Goal: Task Accomplishment & Management: Complete application form

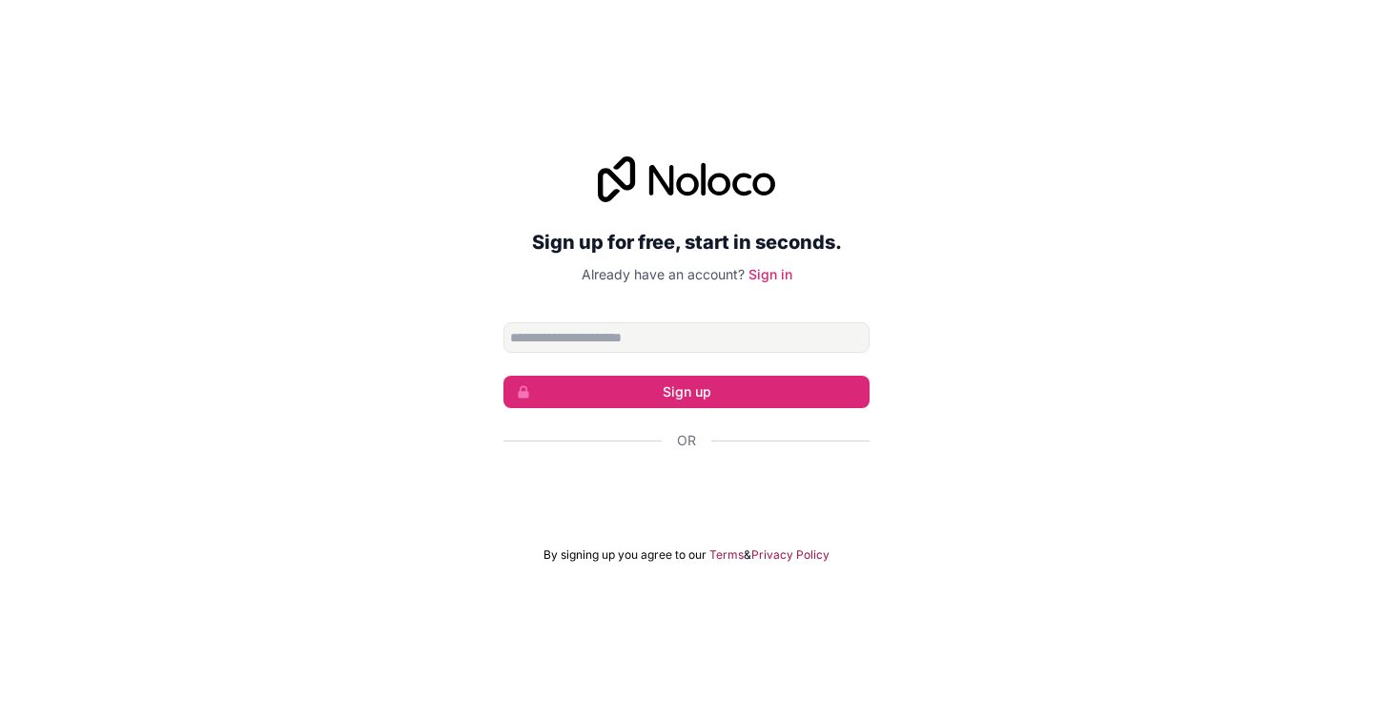
click at [604, 332] on input "Email address" at bounding box center [686, 337] width 366 height 31
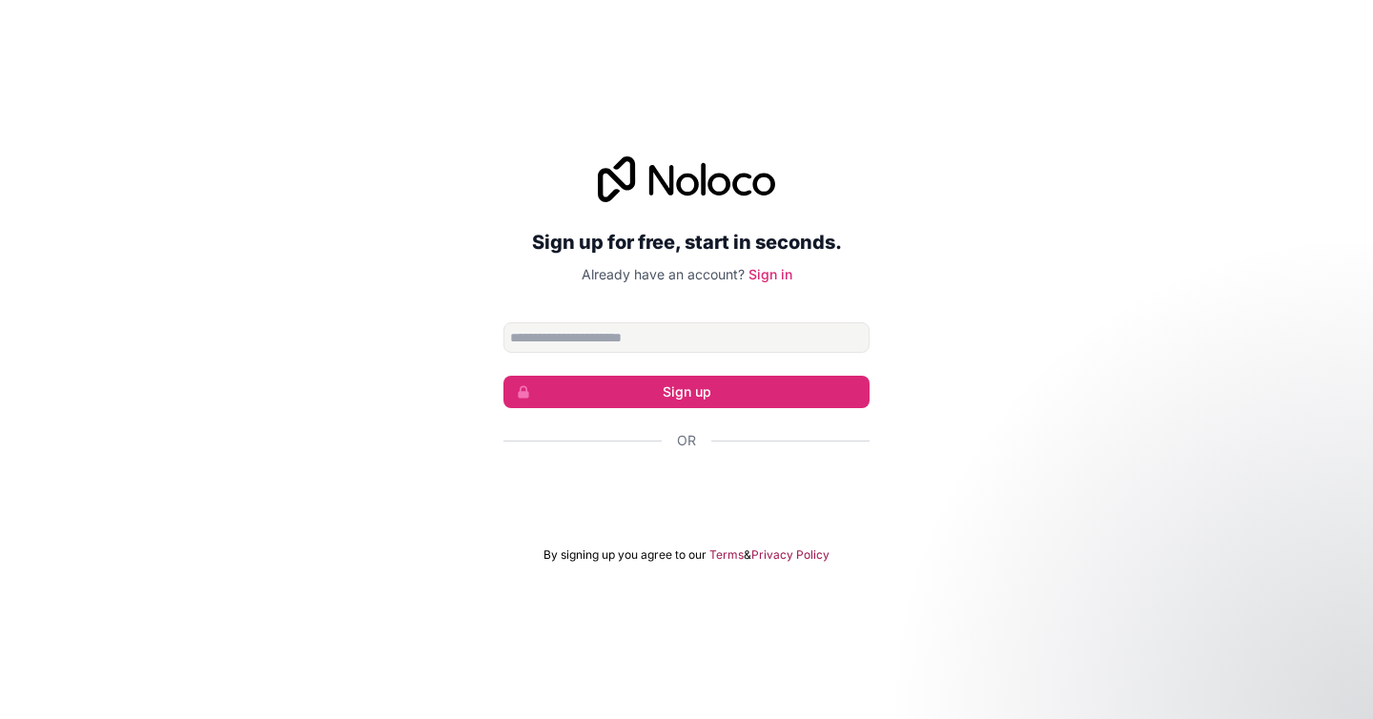
type input "**********"
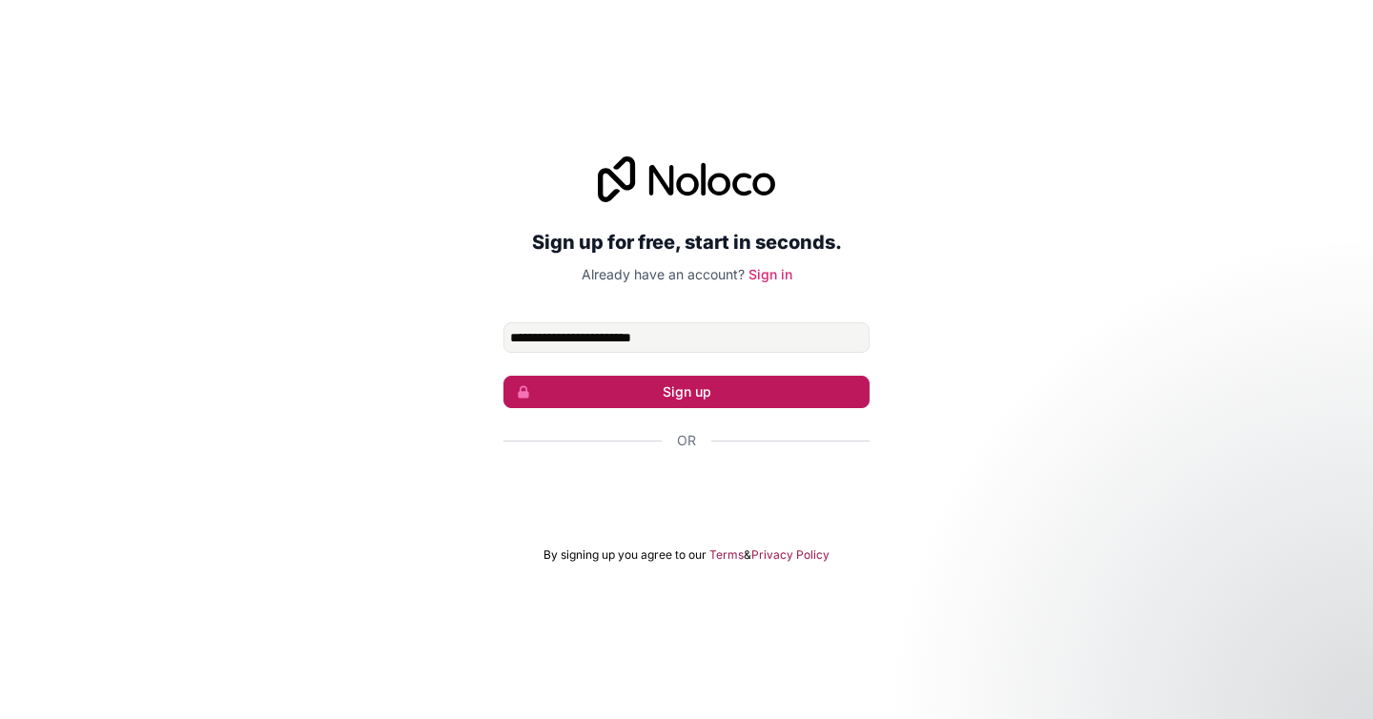
click at [614, 381] on button "Sign up" at bounding box center [686, 392] width 366 height 32
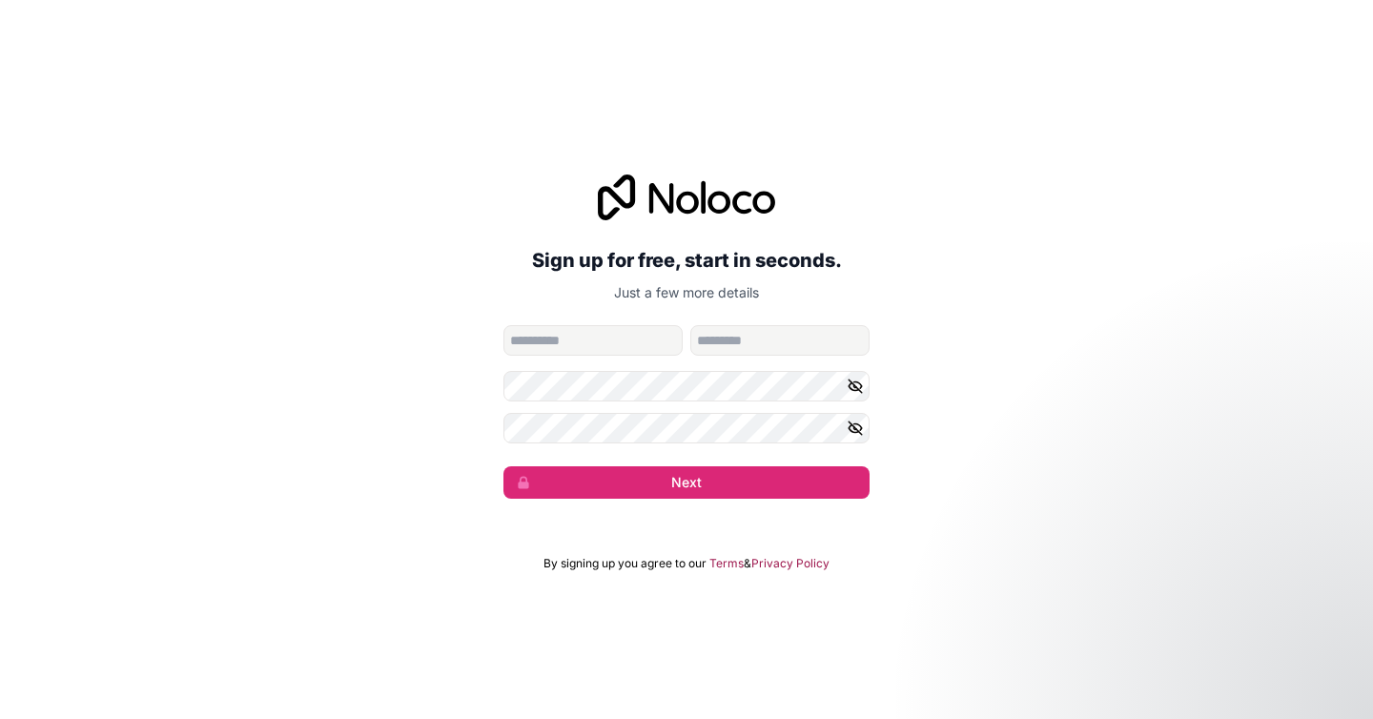
click at [584, 358] on form "**********" at bounding box center [686, 412] width 366 height 174
click at [583, 336] on input "given-name" at bounding box center [592, 340] width 179 height 31
type input "*******"
type input "****"
click at [853, 389] on icon "button" at bounding box center [855, 386] width 17 height 17
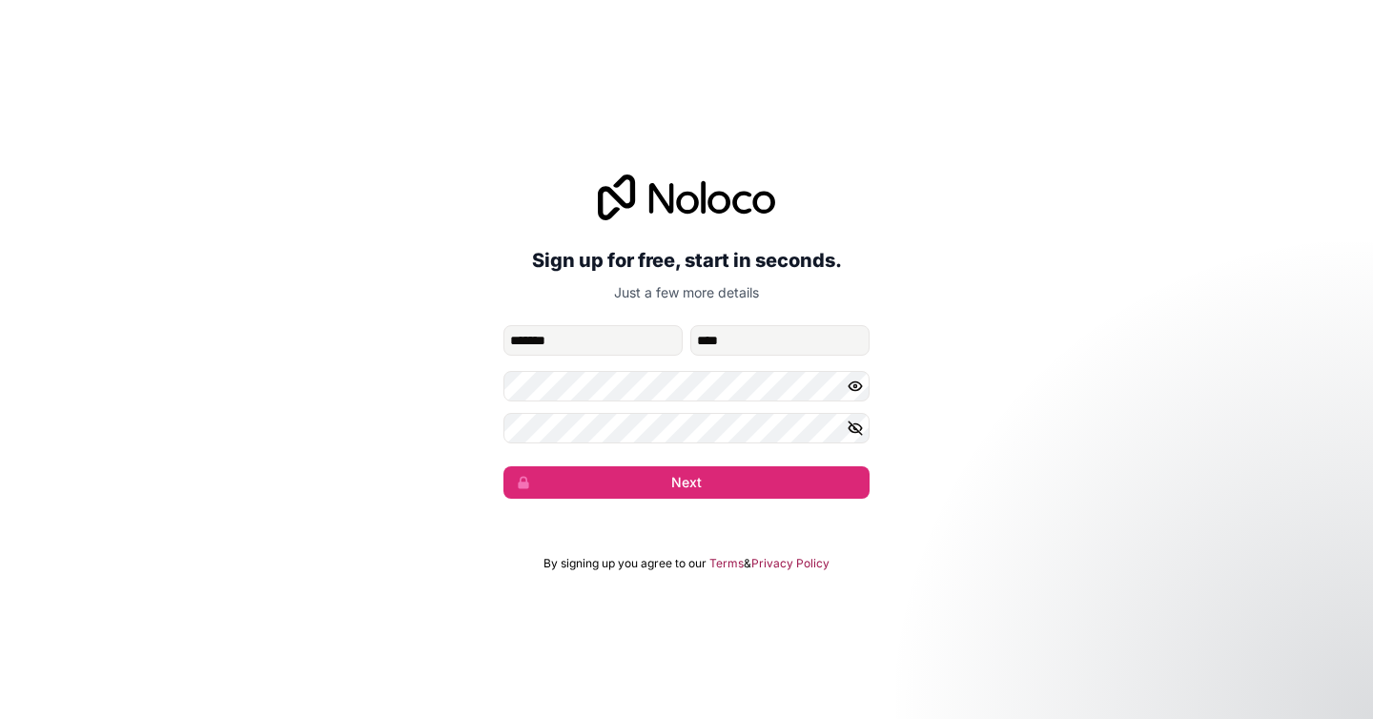
click at [856, 432] on icon "button" at bounding box center [855, 427] width 13 height 9
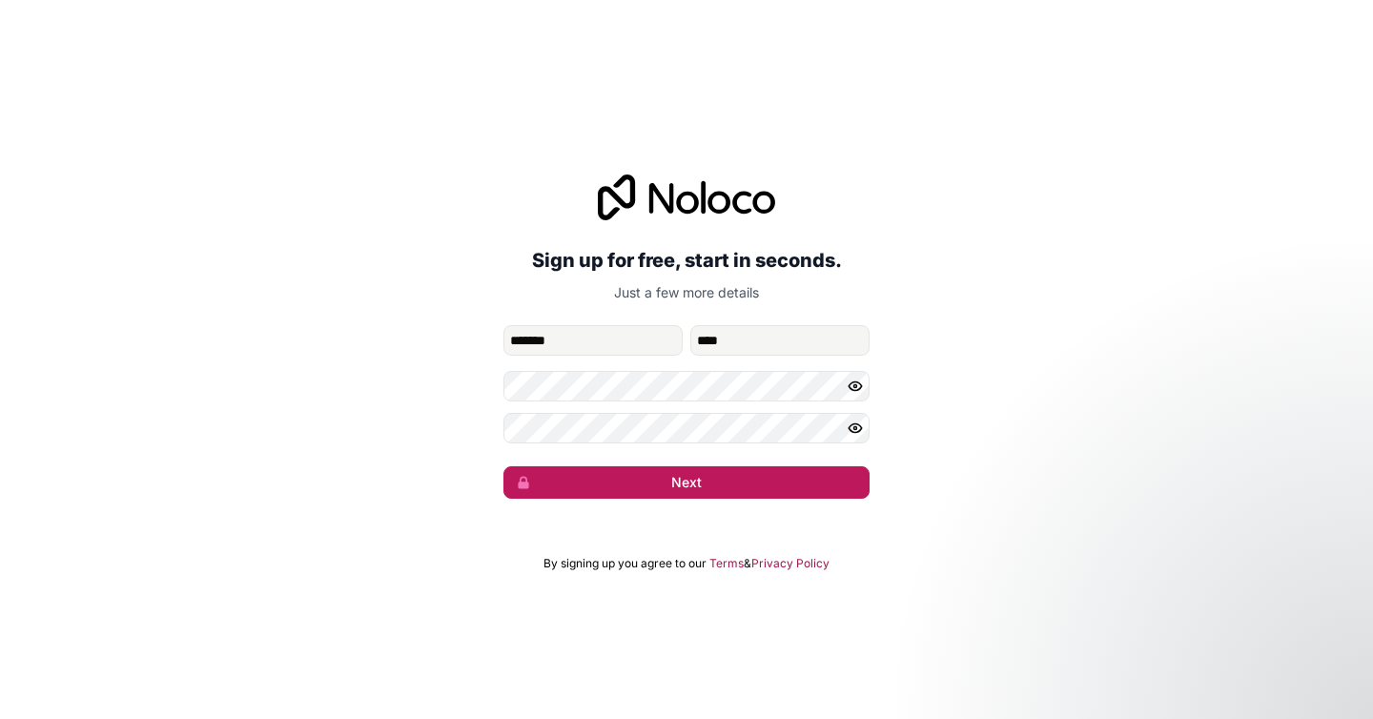
click at [794, 478] on button "Next" at bounding box center [686, 482] width 366 height 32
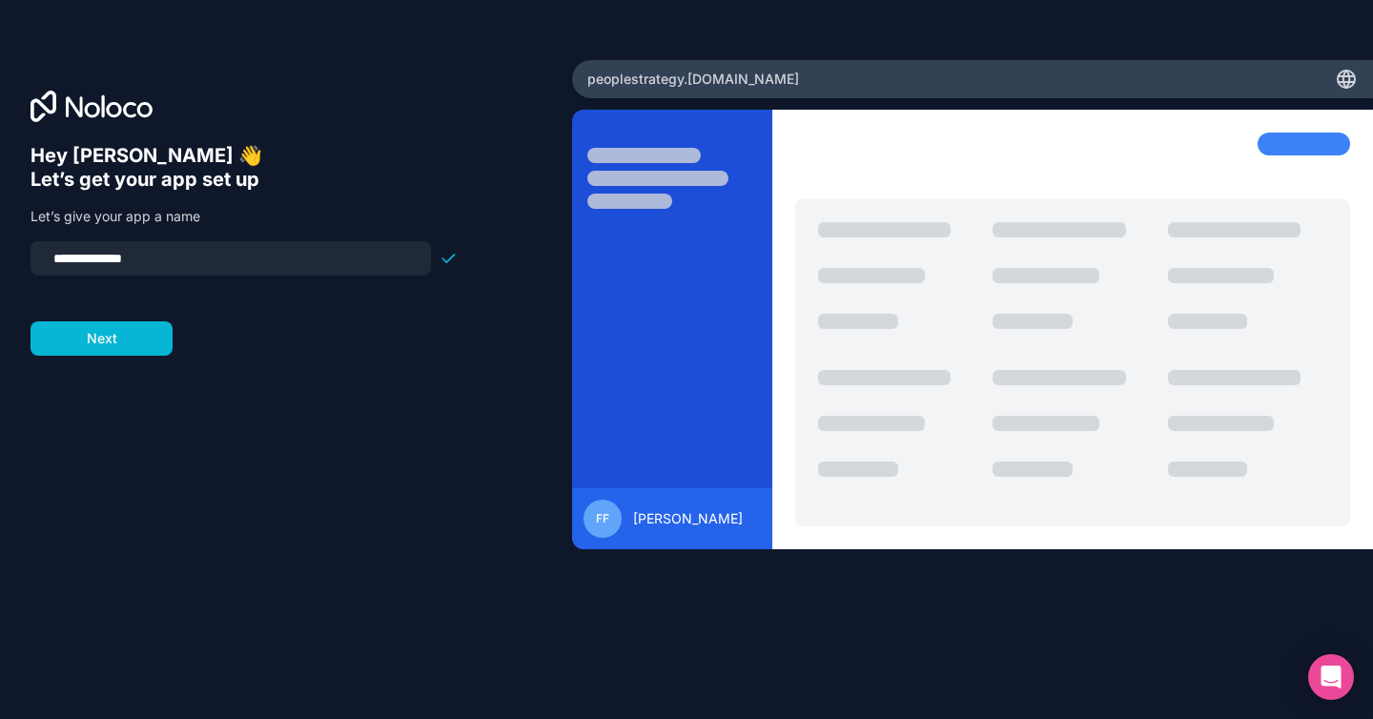
click at [194, 246] on input "**********" at bounding box center [231, 258] width 378 height 27
type input "*********"
click at [139, 339] on button "Next" at bounding box center [102, 338] width 142 height 34
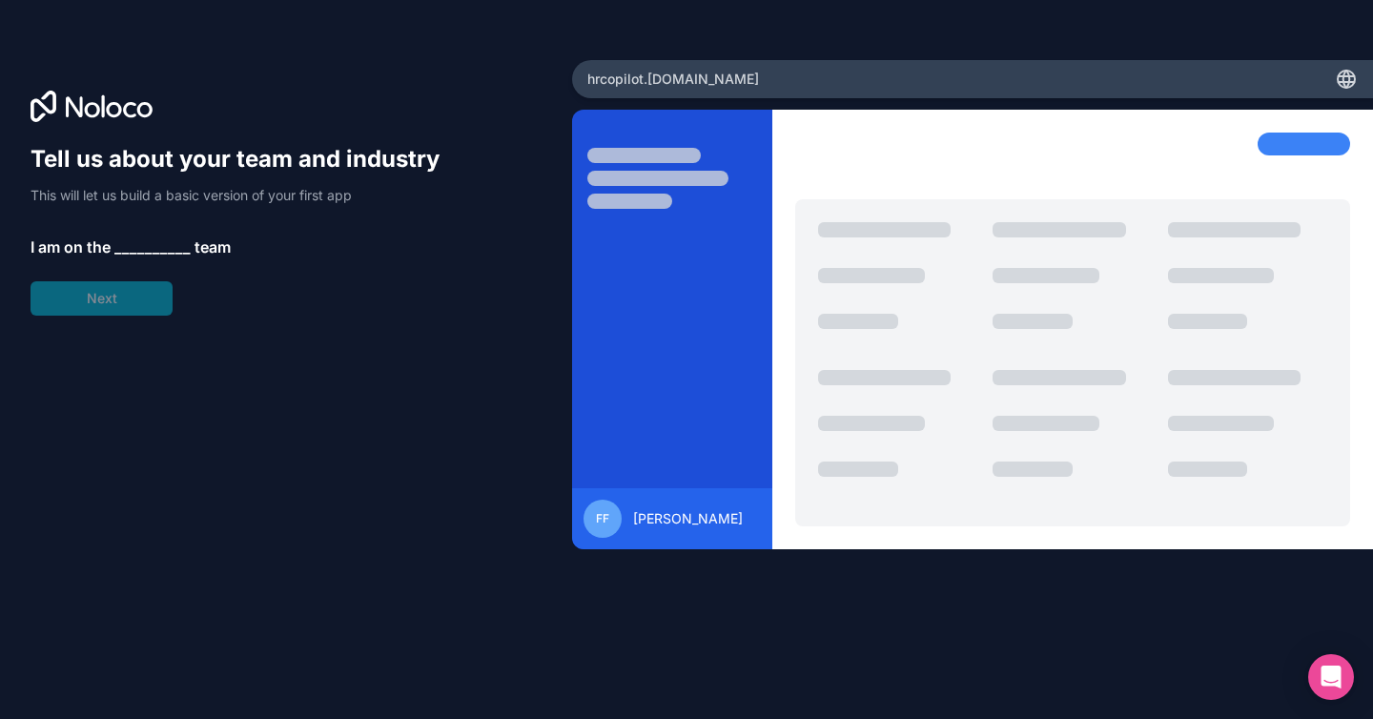
click at [145, 250] on span "__________" at bounding box center [152, 246] width 76 height 23
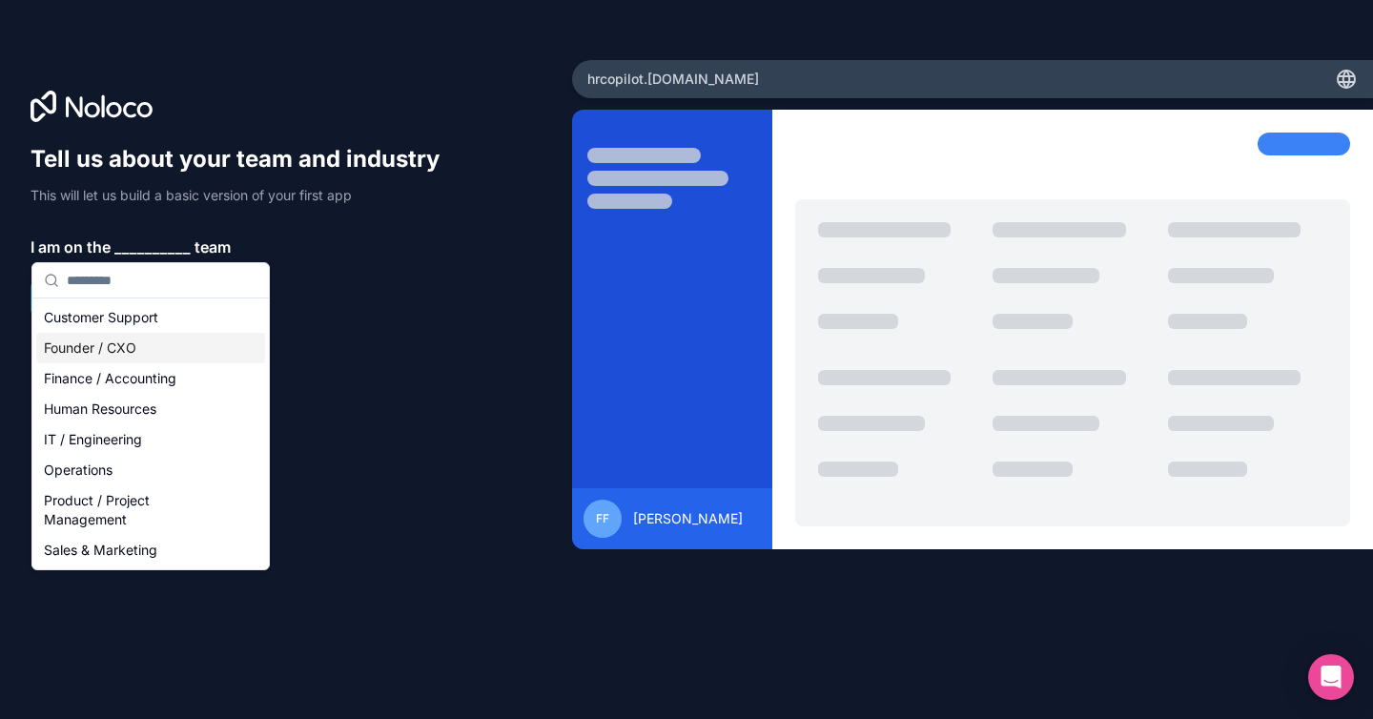
click at [112, 356] on div "Founder / CXO" at bounding box center [150, 348] width 229 height 31
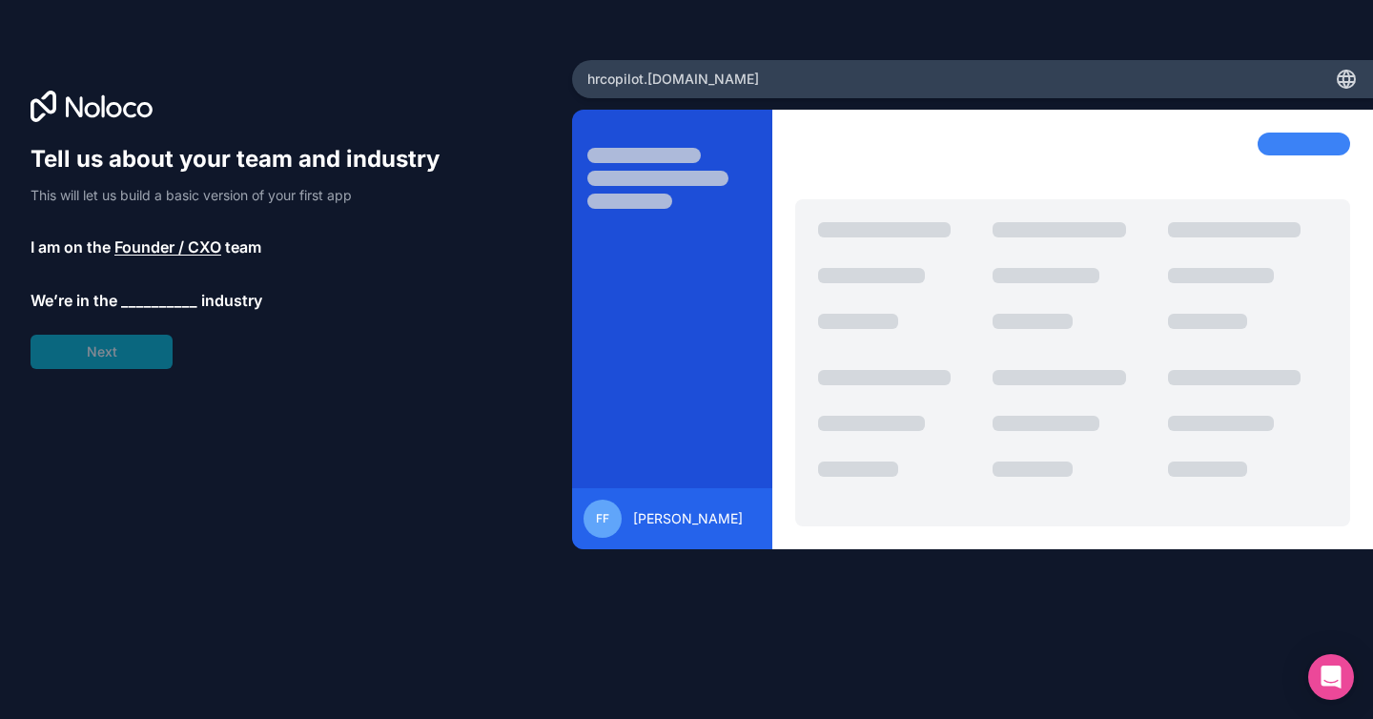
click at [144, 303] on span "__________" at bounding box center [159, 300] width 76 height 23
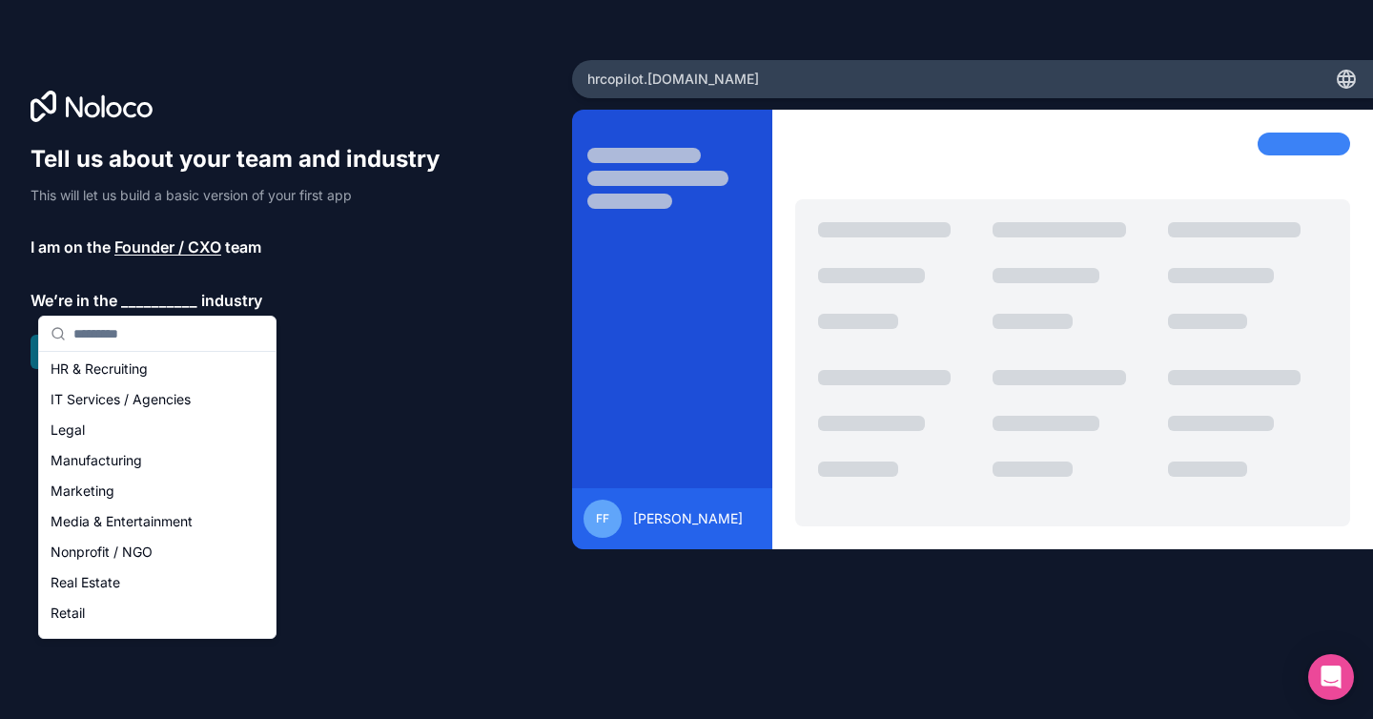
scroll to position [184, 0]
click at [122, 375] on div "HR & Recruiting" at bounding box center [157, 370] width 229 height 31
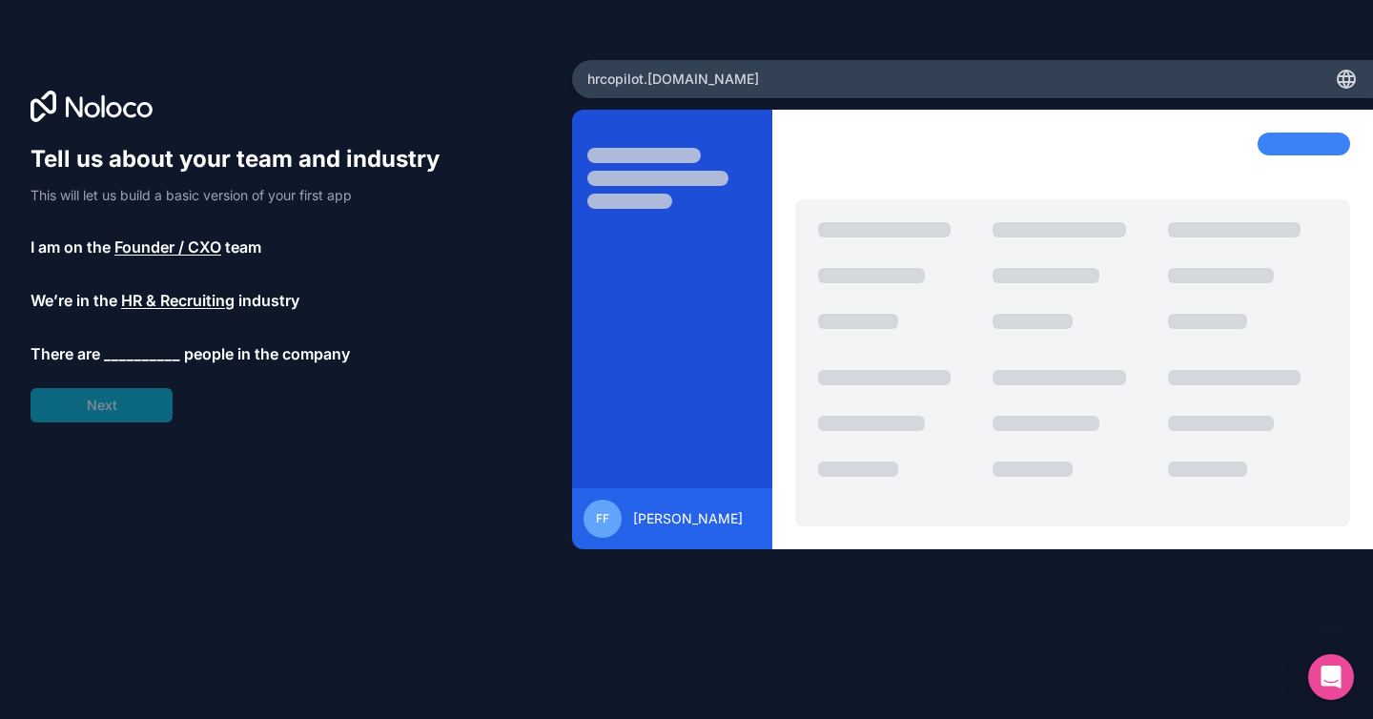
click at [130, 356] on span "__________" at bounding box center [142, 353] width 76 height 23
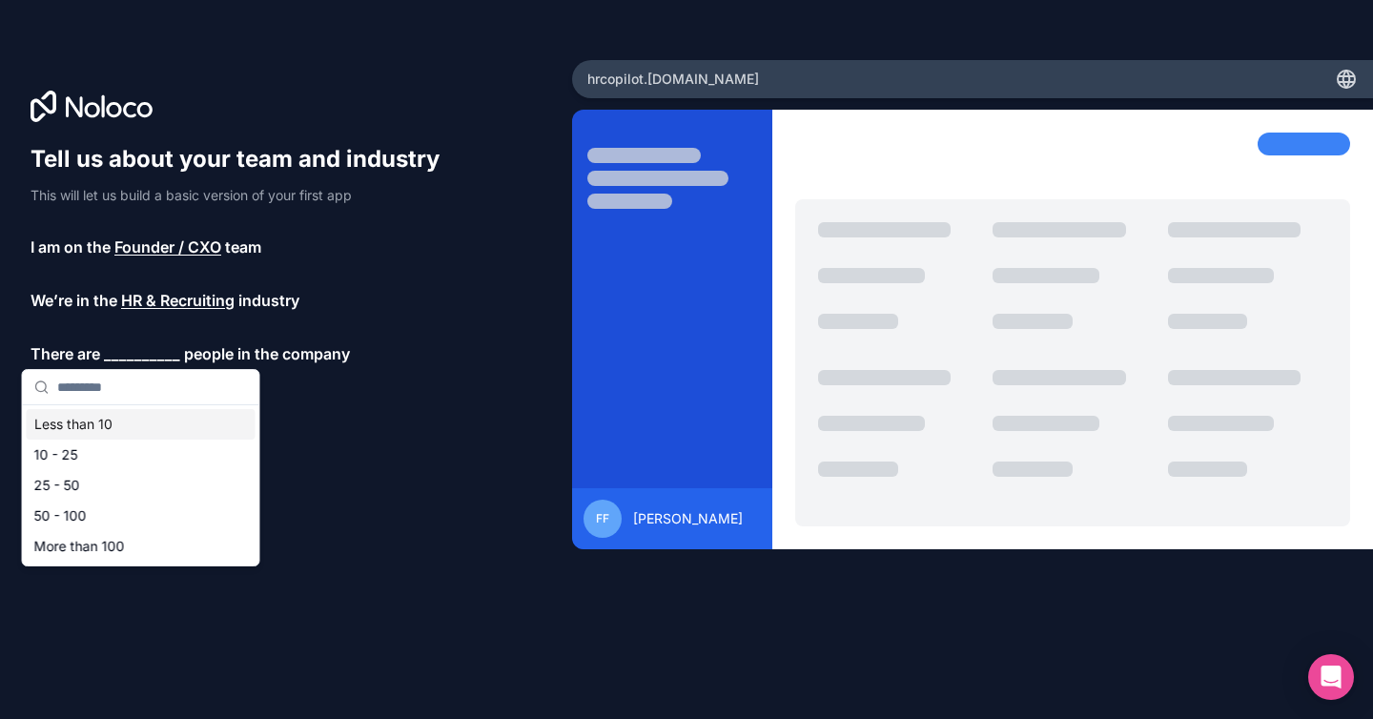
click at [101, 435] on div "Less than 10" at bounding box center [141, 424] width 229 height 31
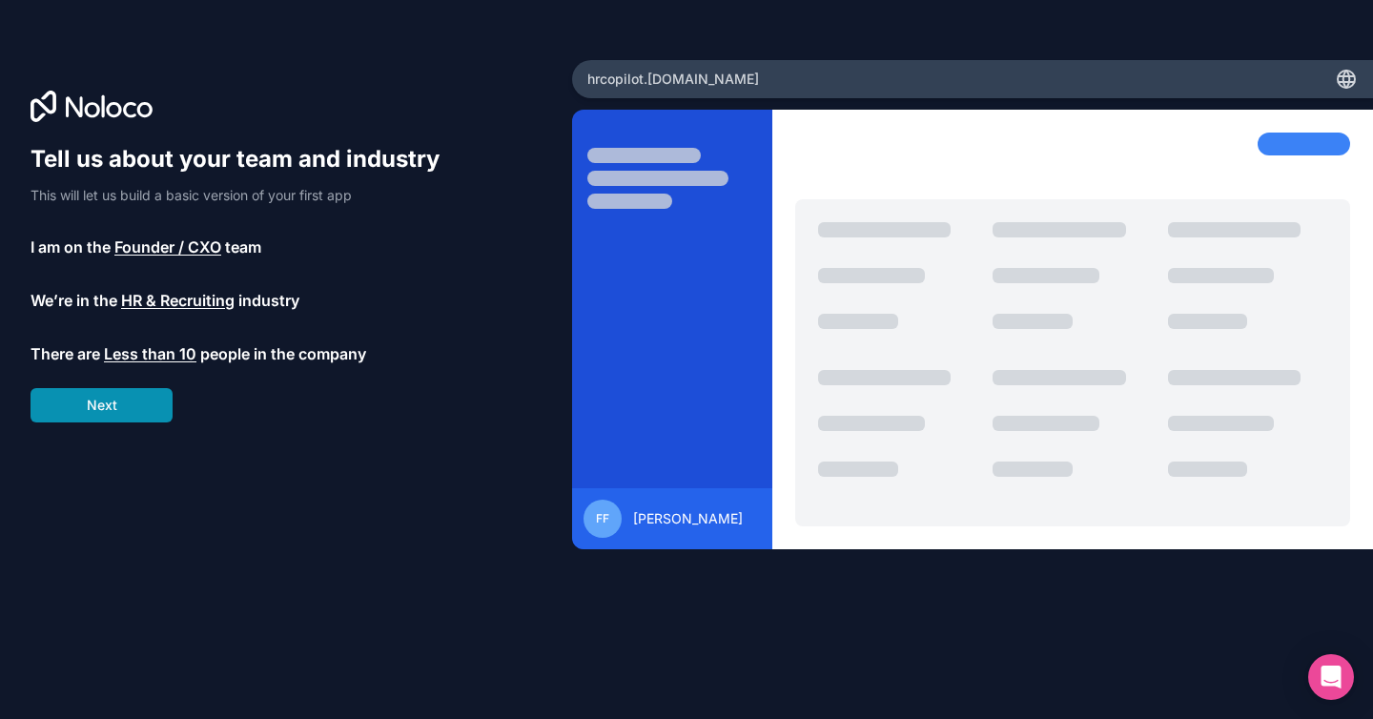
click at [120, 402] on button "Next" at bounding box center [102, 405] width 142 height 34
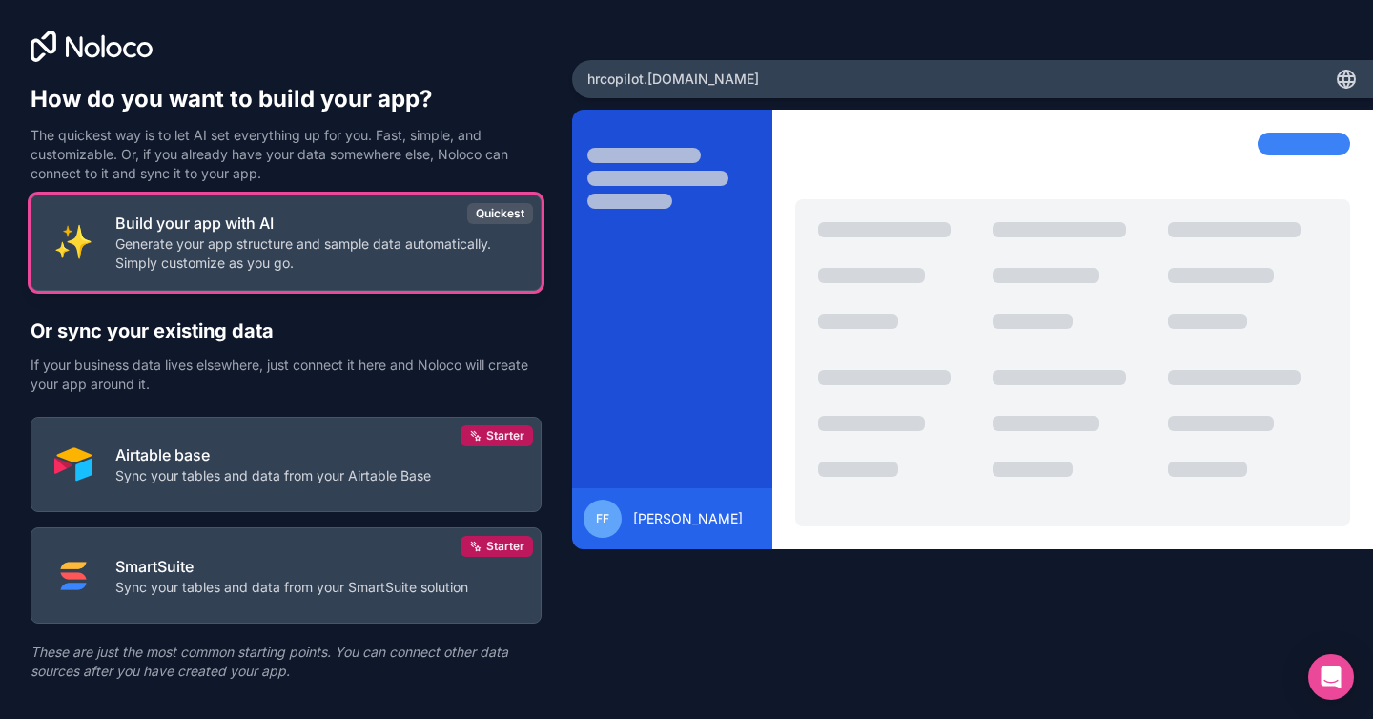
click at [294, 253] on p "Generate your app structure and sample data automatically. Simply customize as …" at bounding box center [316, 254] width 402 height 38
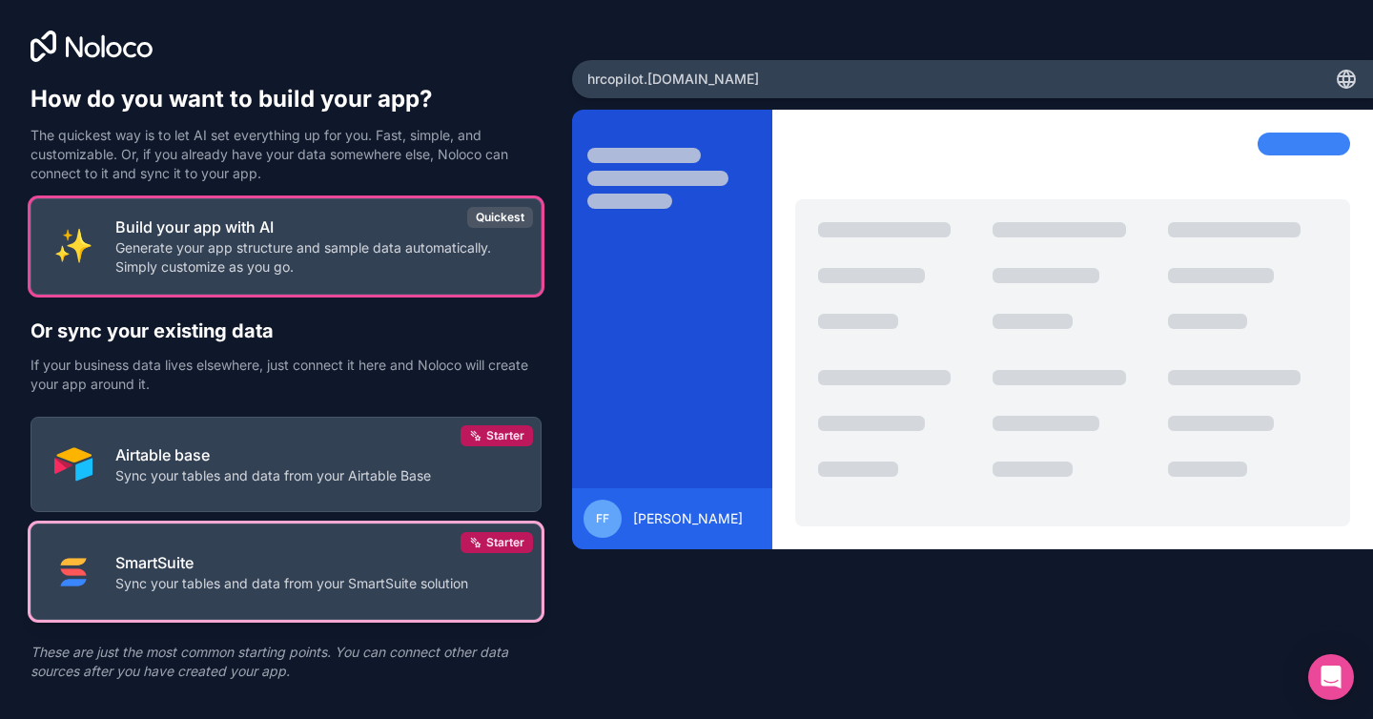
scroll to position [34, 0]
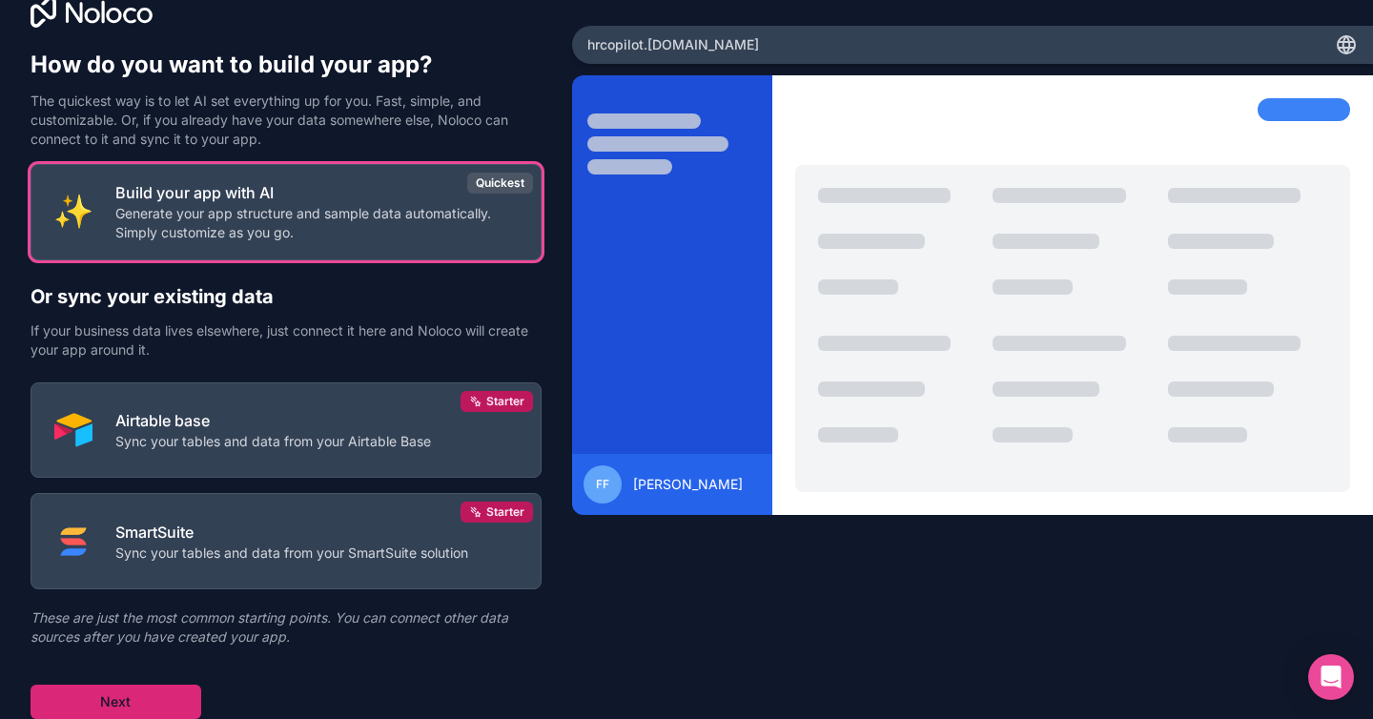
click at [118, 708] on button "Next" at bounding box center [116, 702] width 171 height 34
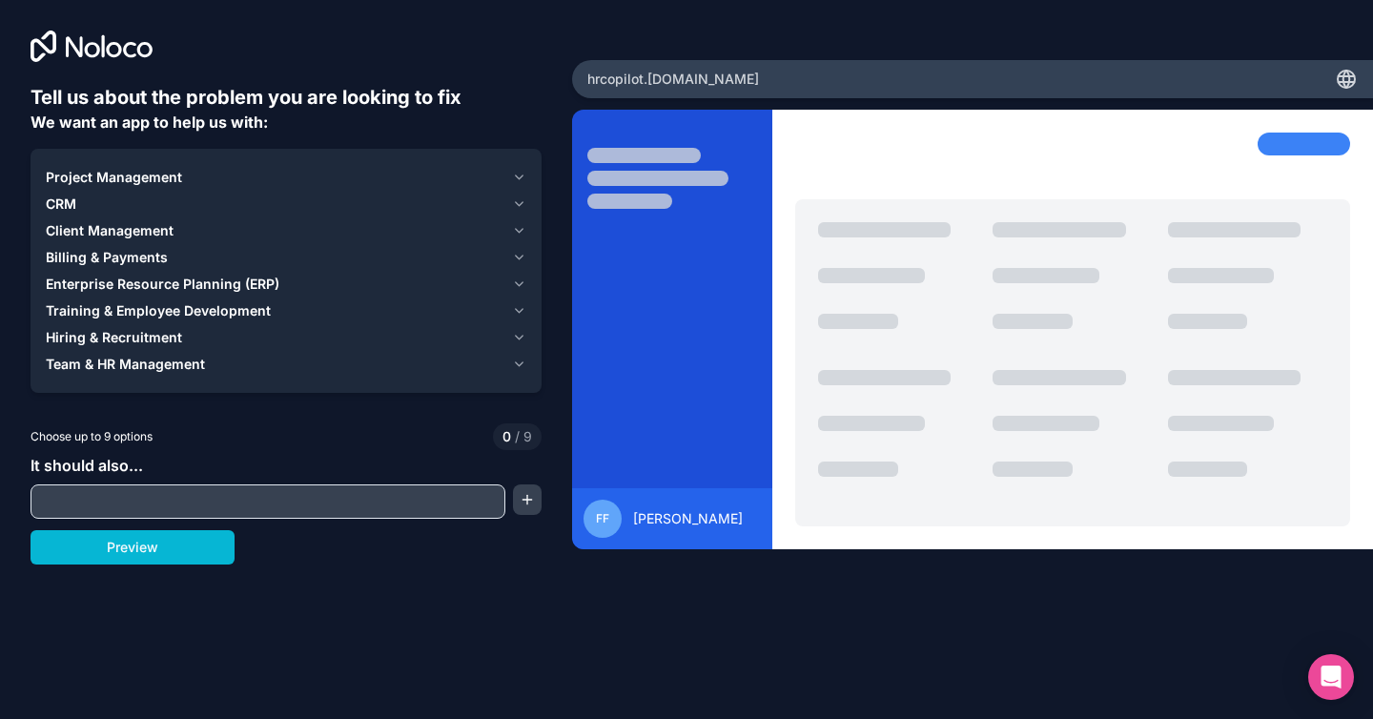
click at [148, 362] on span "Team & HR Management" at bounding box center [125, 364] width 159 height 19
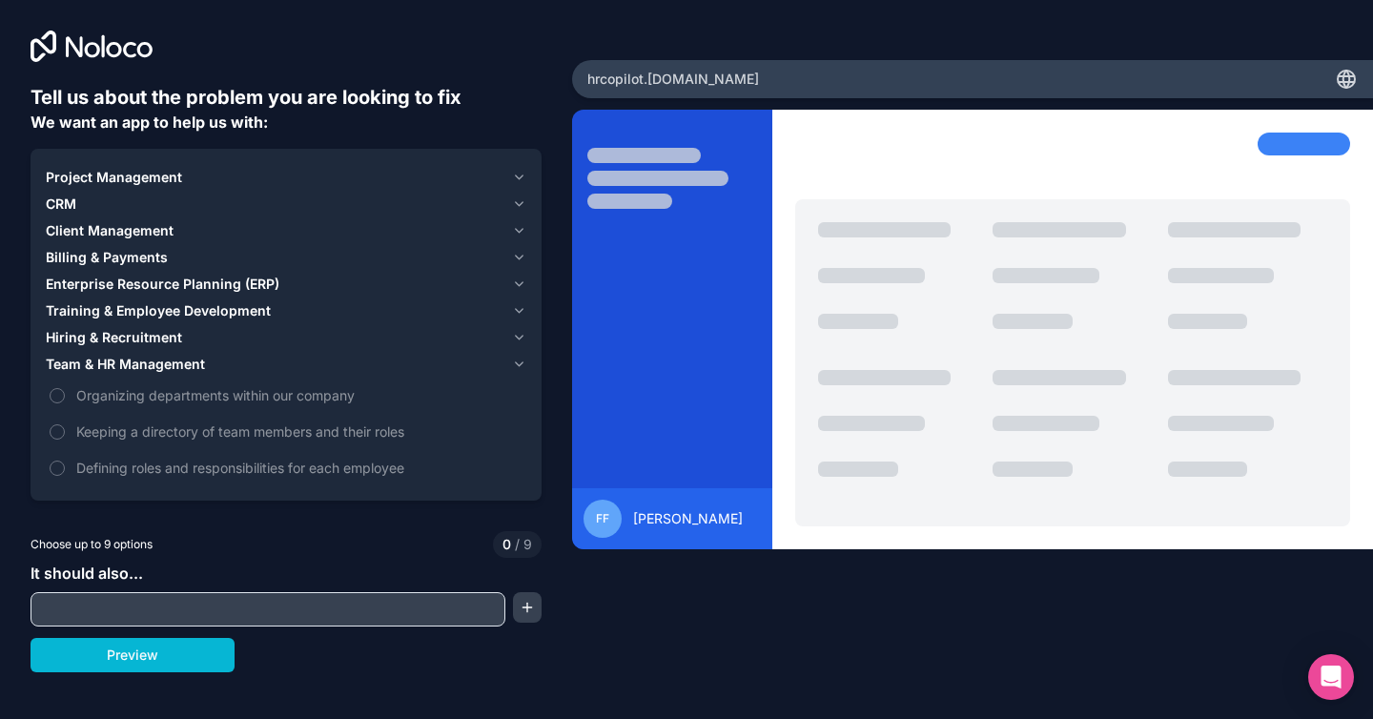
click at [147, 335] on span "Hiring & Recruitment" at bounding box center [114, 337] width 136 height 19
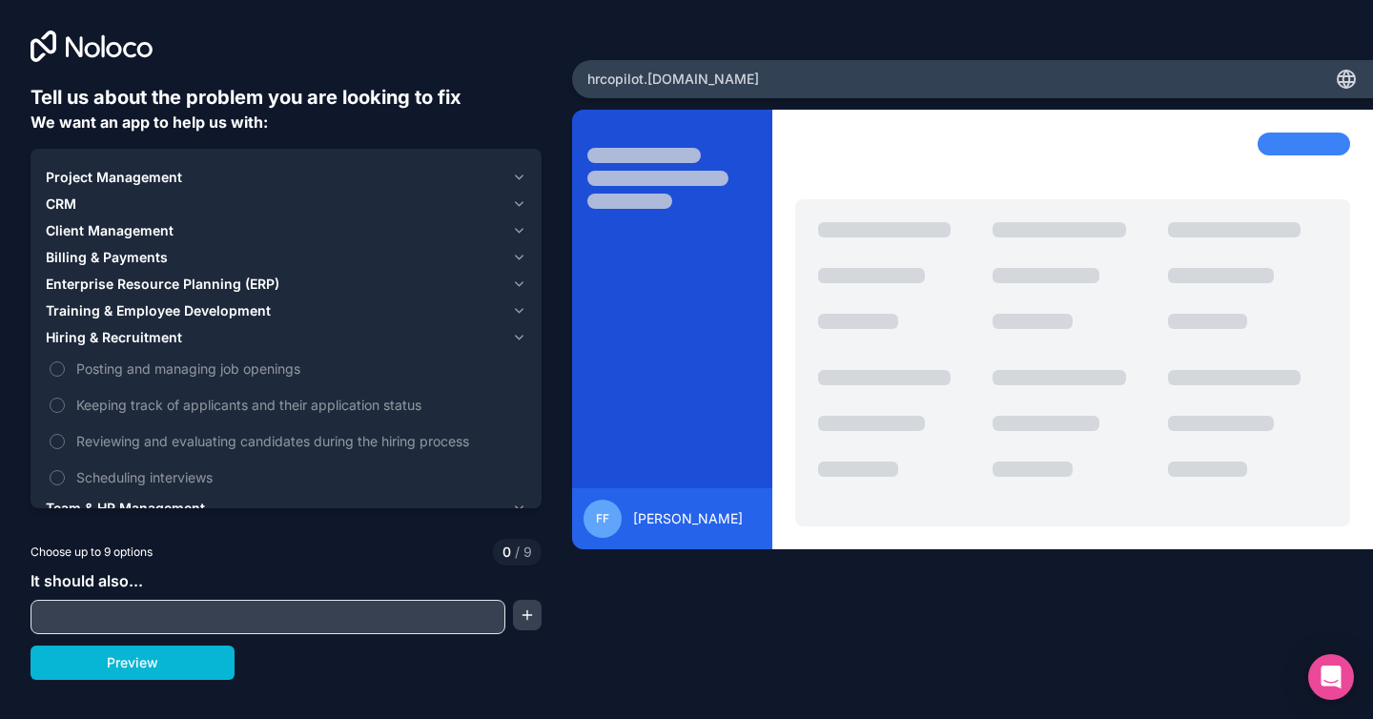
click at [153, 306] on span "Training & Employee Development" at bounding box center [158, 310] width 225 height 19
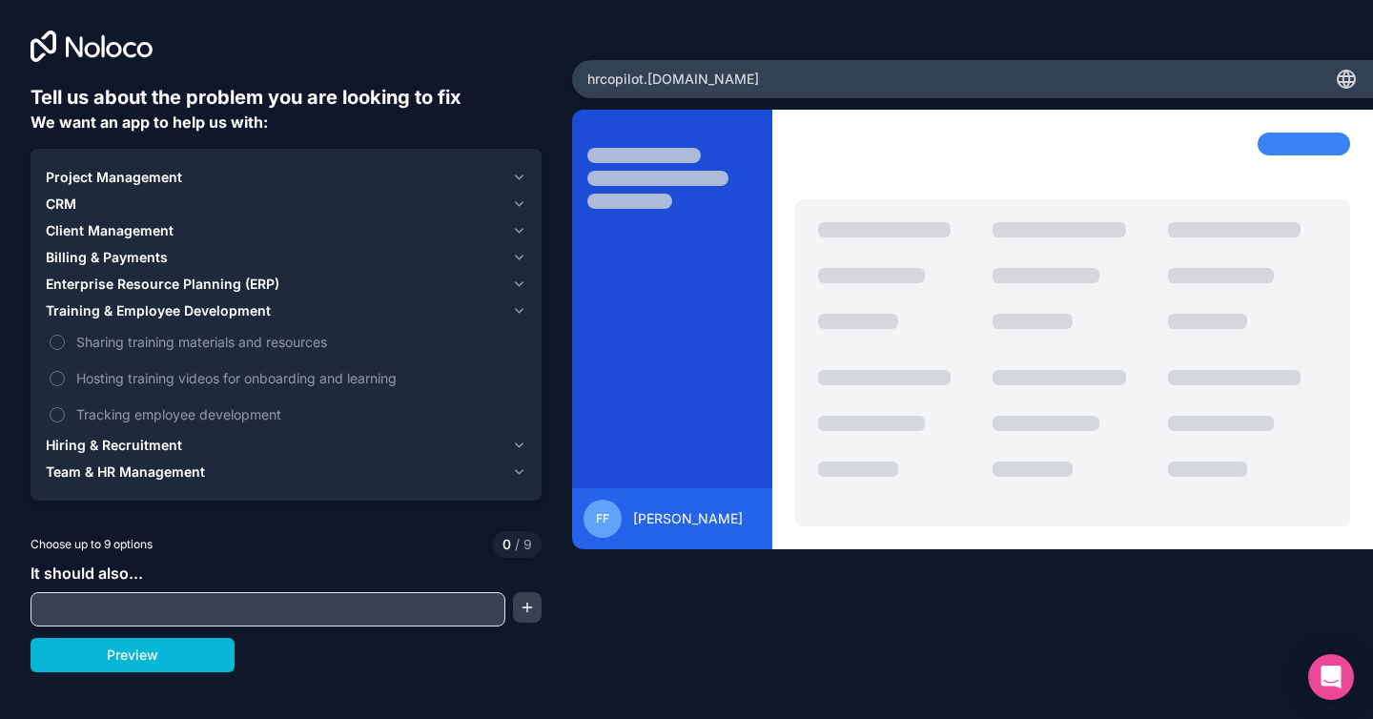
click at [159, 288] on span "Enterprise Resource Planning (ERP)" at bounding box center [163, 284] width 234 height 19
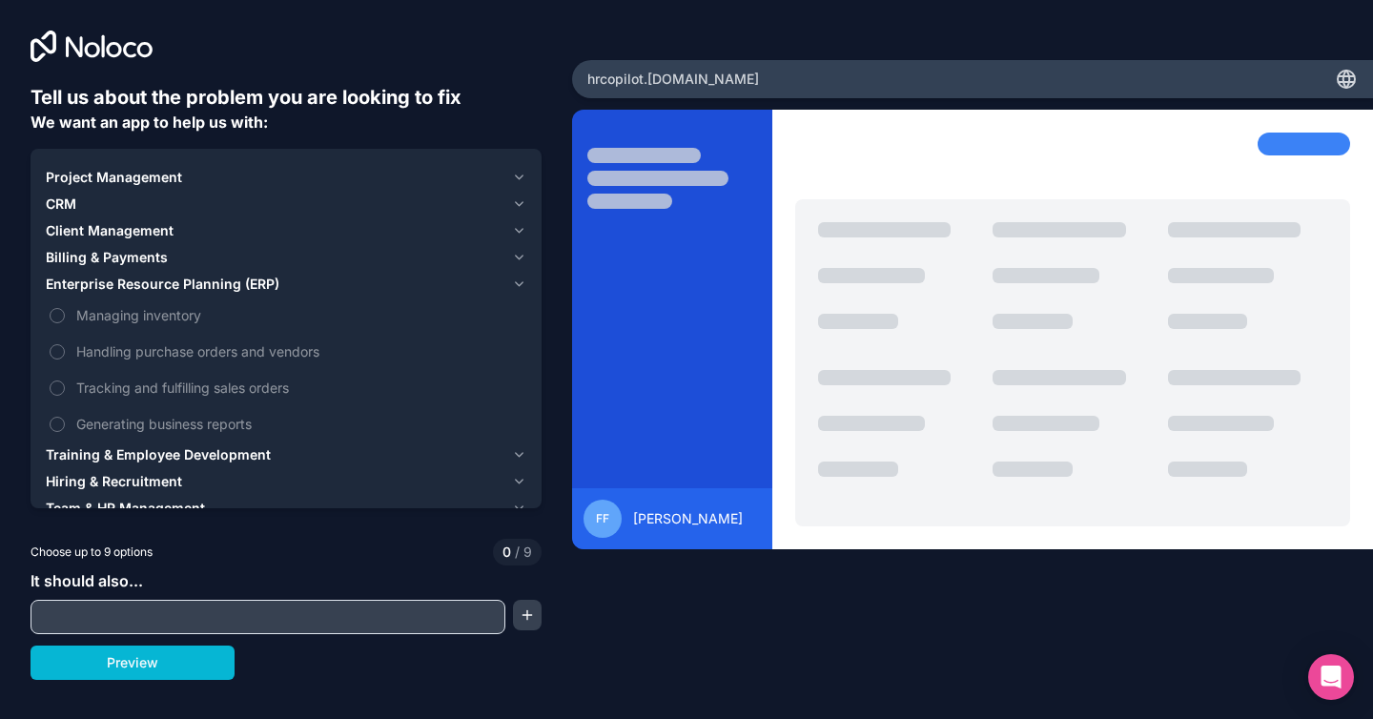
click at [146, 229] on span "Client Management" at bounding box center [110, 230] width 128 height 19
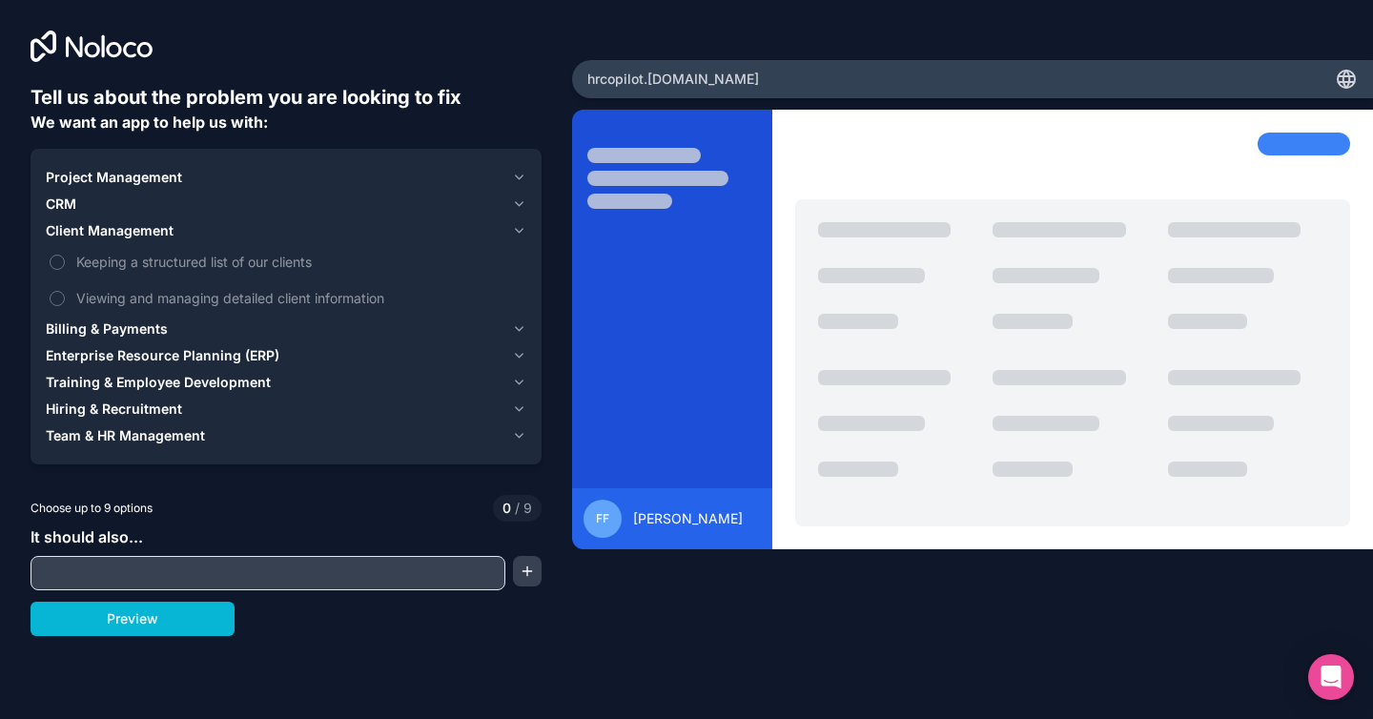
click at [98, 204] on div "CRM" at bounding box center [275, 203] width 459 height 19
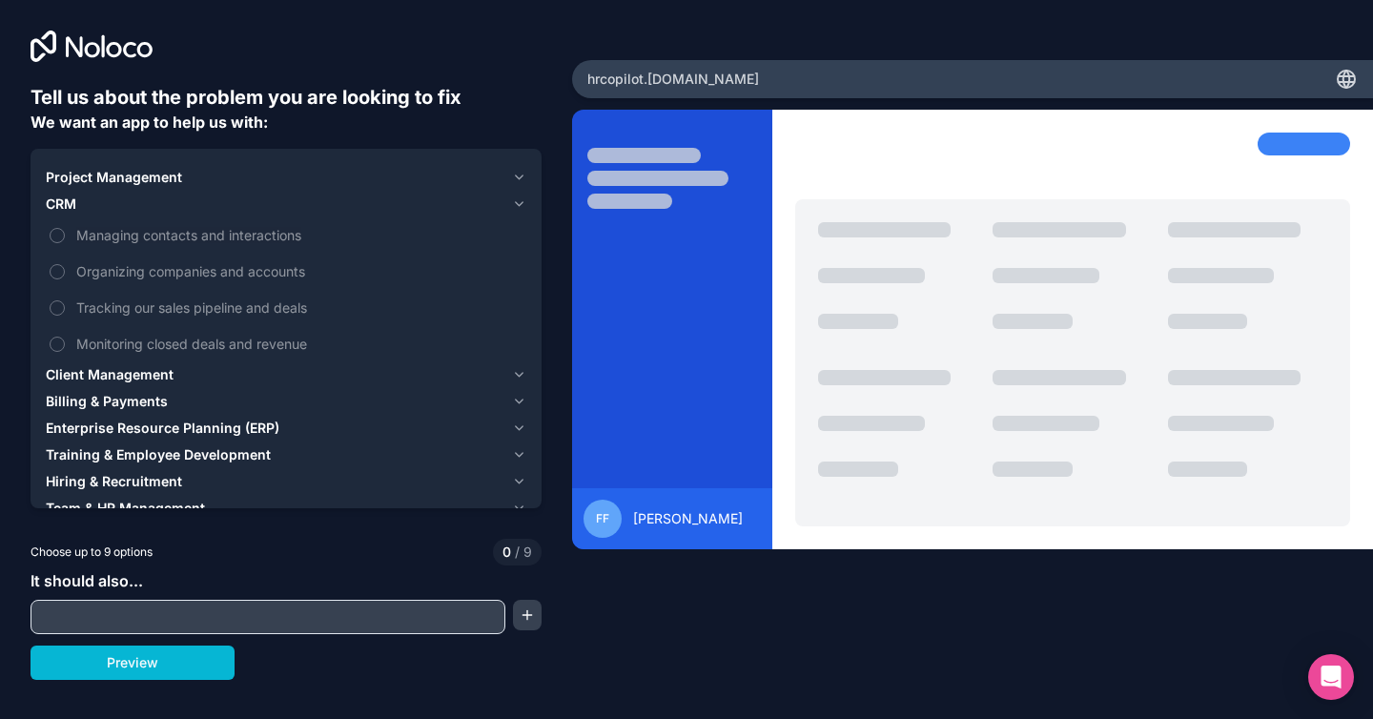
click at [169, 177] on span "Project Management" at bounding box center [114, 177] width 136 height 19
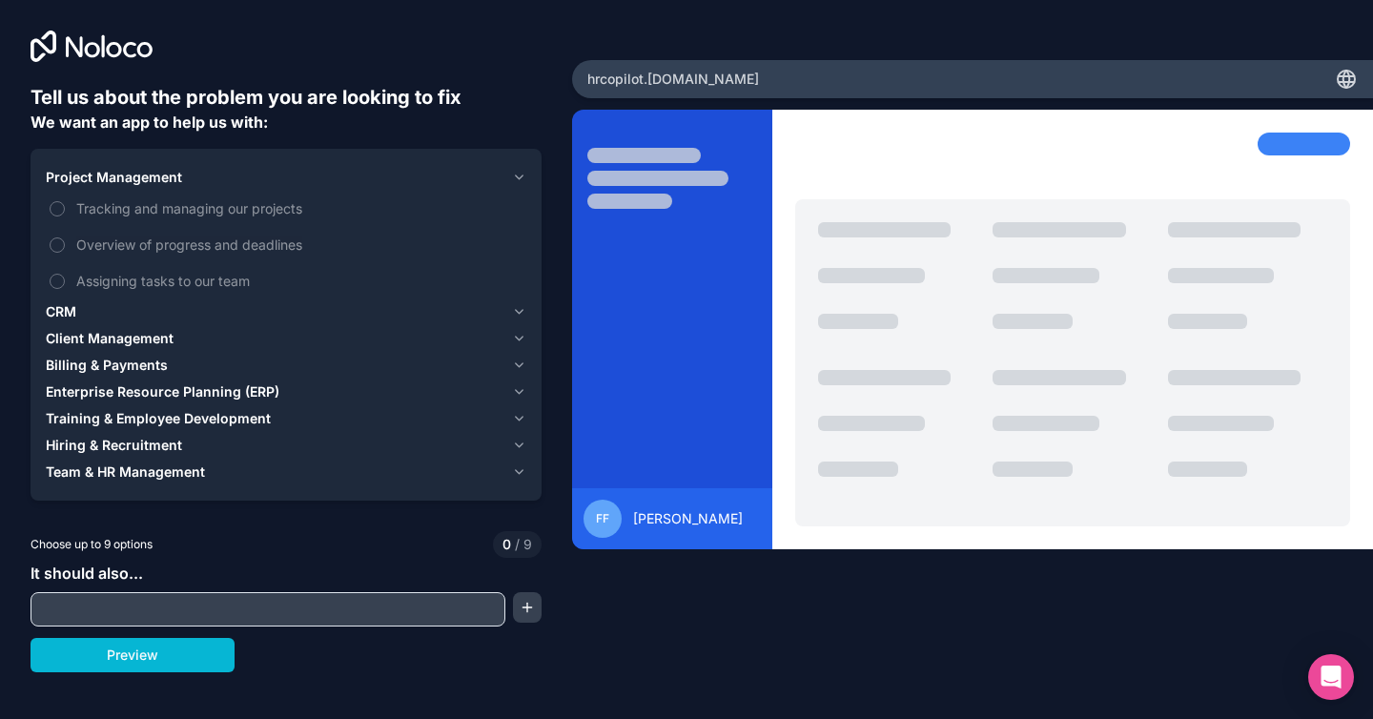
click at [168, 177] on span "Project Management" at bounding box center [114, 177] width 136 height 19
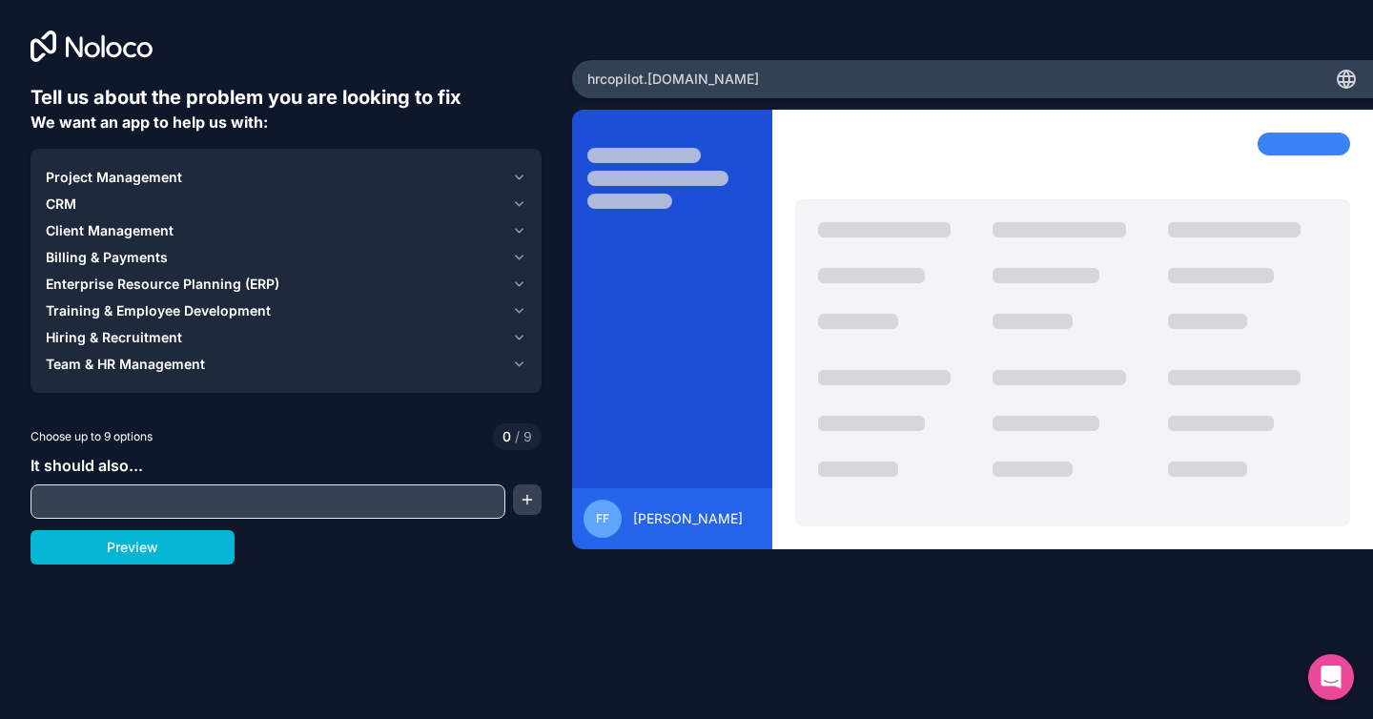
click at [132, 362] on span "Team & HR Management" at bounding box center [125, 364] width 159 height 19
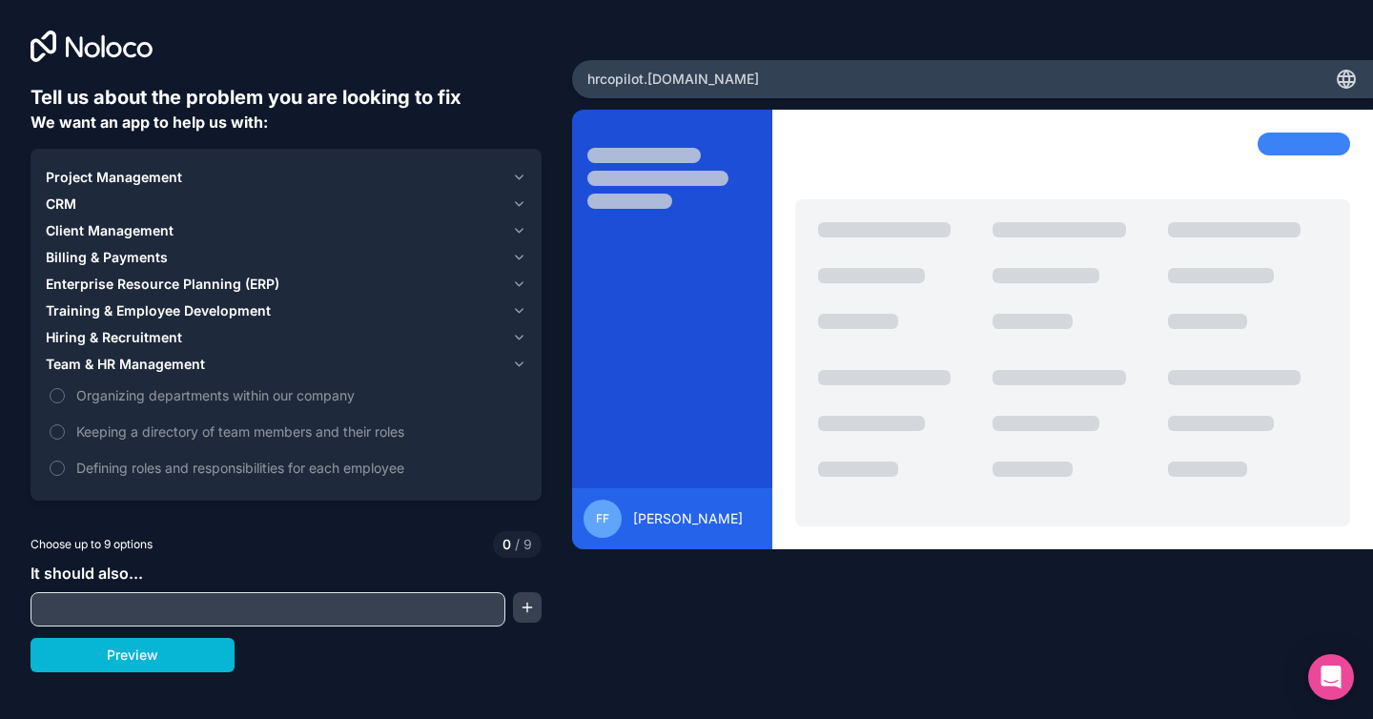
click at [106, 336] on span "Hiring & Recruitment" at bounding box center [114, 337] width 136 height 19
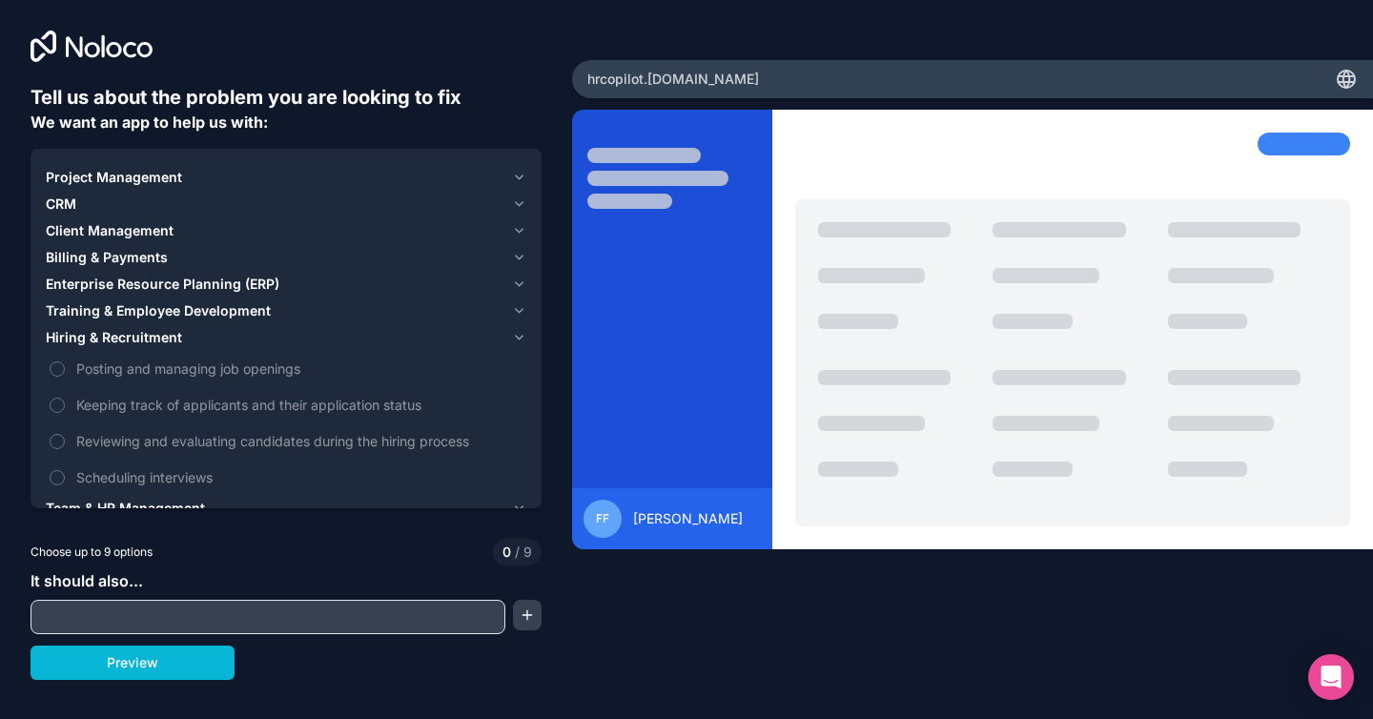
click at [128, 319] on span "Training & Employee Development" at bounding box center [158, 310] width 225 height 19
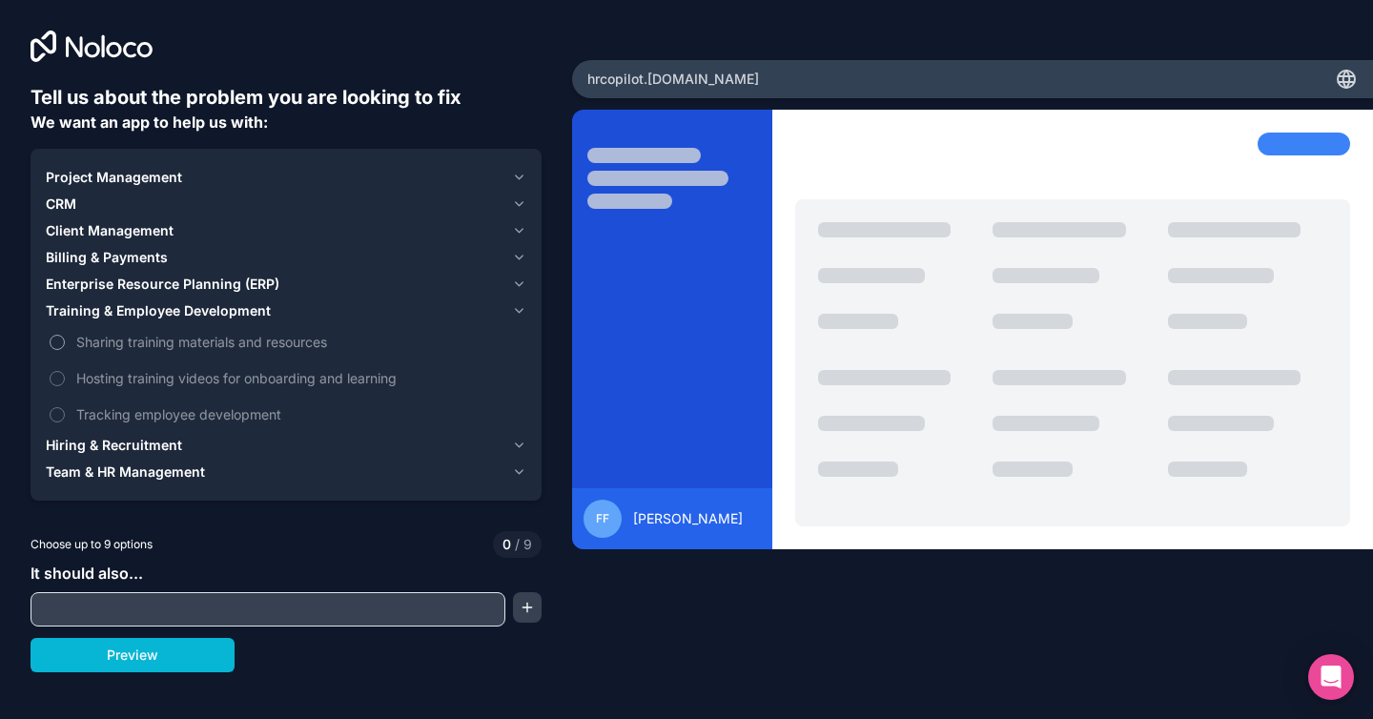
click at [114, 342] on span "Sharing training materials and resources" at bounding box center [299, 342] width 446 height 20
click at [65, 342] on button "Sharing training materials and resources" at bounding box center [57, 342] width 15 height 15
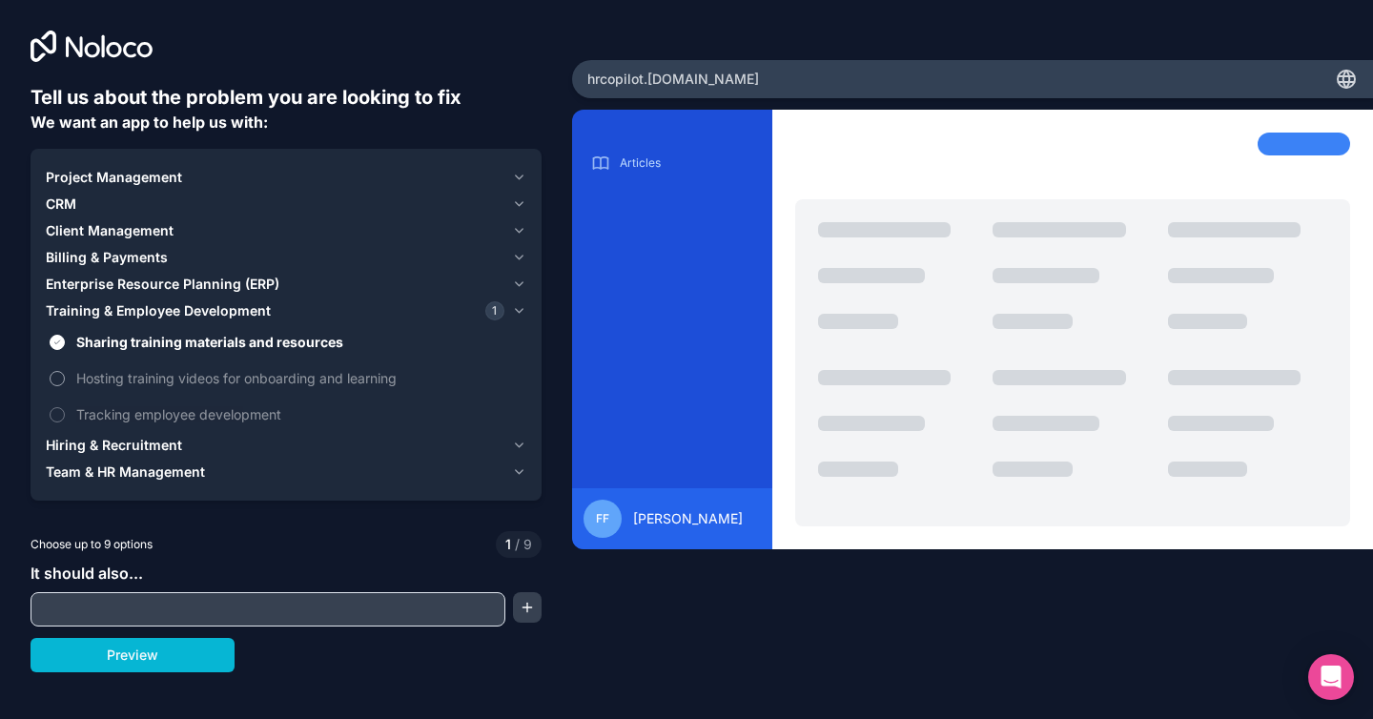
click at [92, 375] on span "Hosting training videos for onboarding and learning" at bounding box center [299, 378] width 446 height 20
click at [65, 375] on button "Hosting training videos for onboarding and learning" at bounding box center [57, 378] width 15 height 15
click at [122, 290] on span "Enterprise Resource Planning (ERP)" at bounding box center [163, 284] width 234 height 19
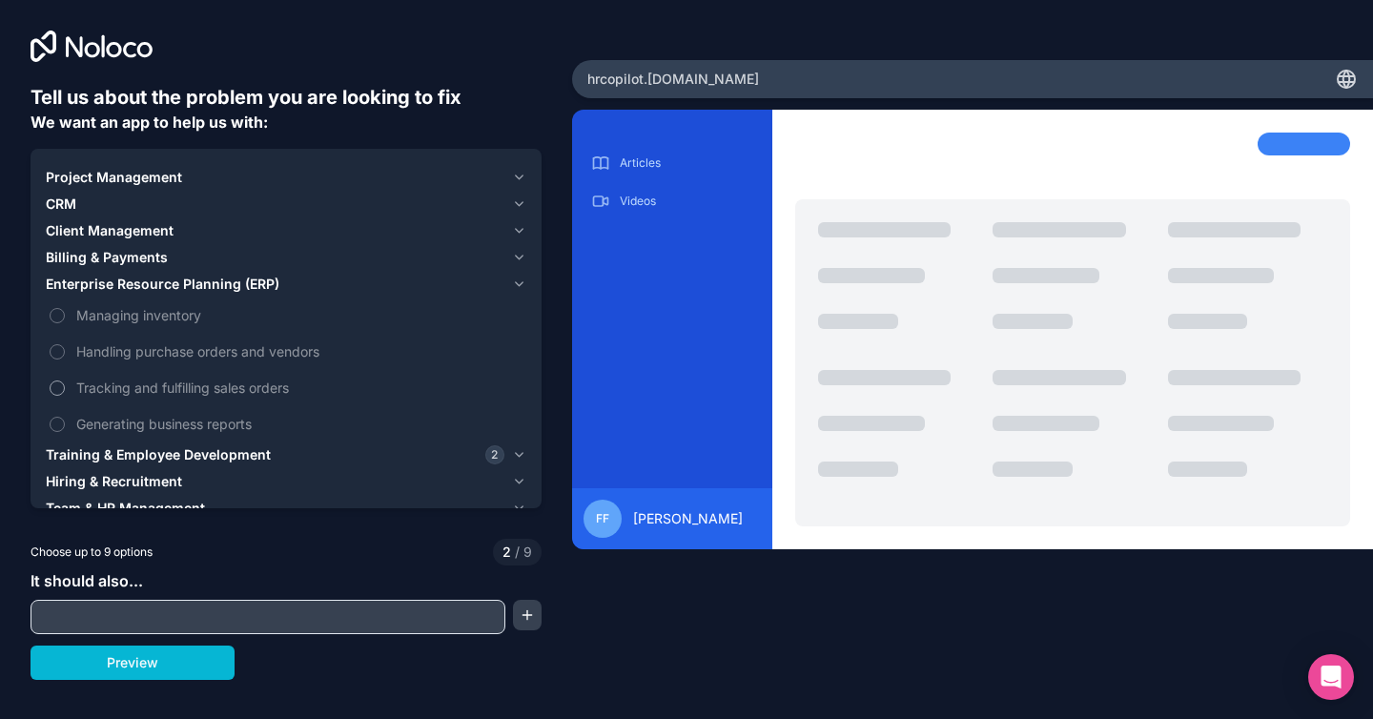
click at [94, 386] on span "Tracking and fulfilling sales orders" at bounding box center [299, 388] width 446 height 20
click at [65, 386] on button "Tracking and fulfilling sales orders" at bounding box center [57, 387] width 15 height 15
click at [84, 419] on span "Generating business reports" at bounding box center [299, 424] width 446 height 20
click at [65, 419] on button "Generating business reports" at bounding box center [57, 424] width 15 height 15
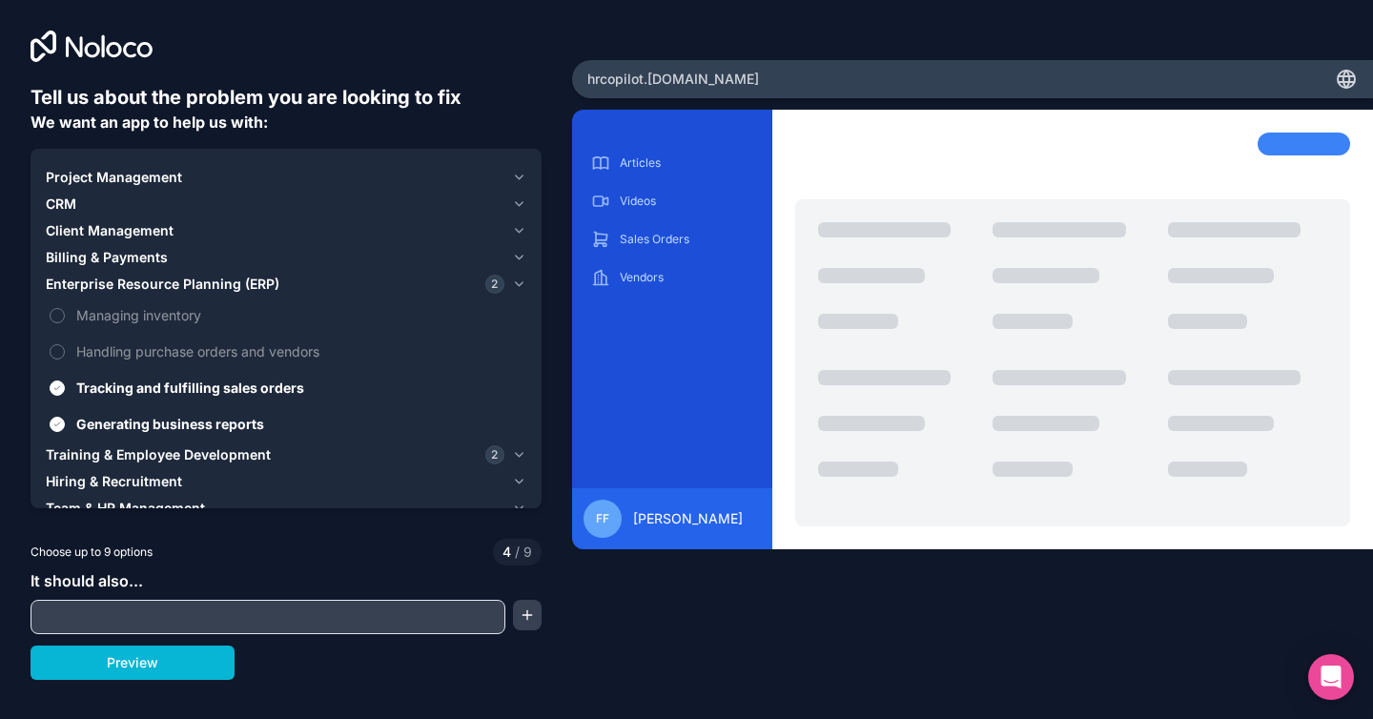
click at [112, 254] on span "Billing & Payments" at bounding box center [107, 257] width 122 height 19
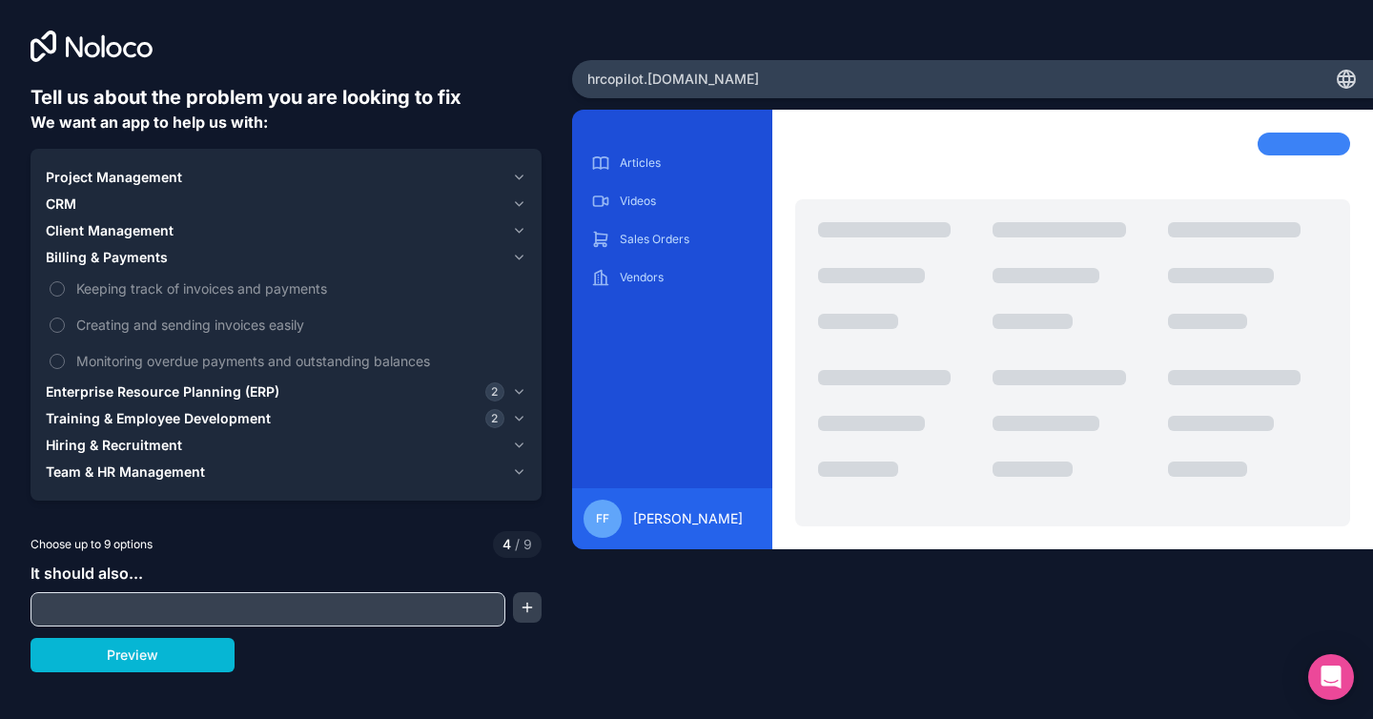
click at [112, 215] on button "CRM" at bounding box center [286, 204] width 481 height 27
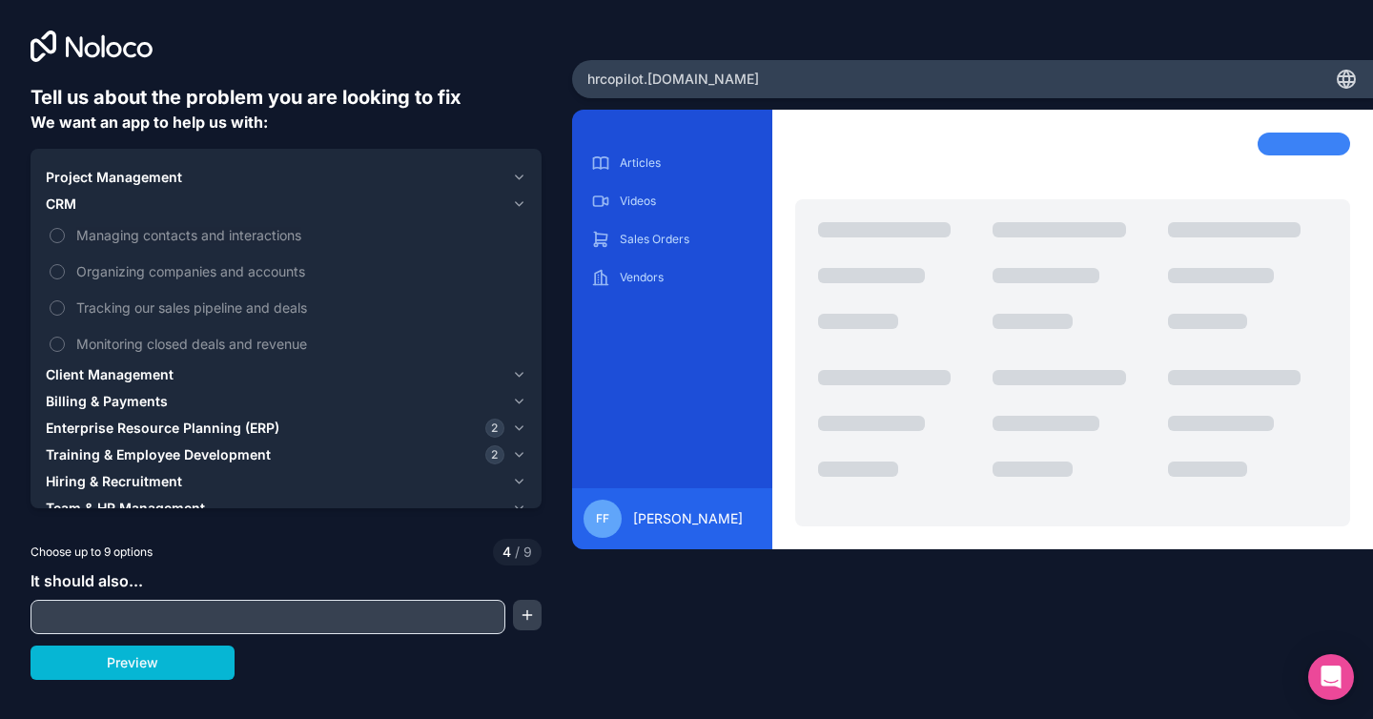
click at [85, 369] on span "Client Management" at bounding box center [110, 374] width 128 height 19
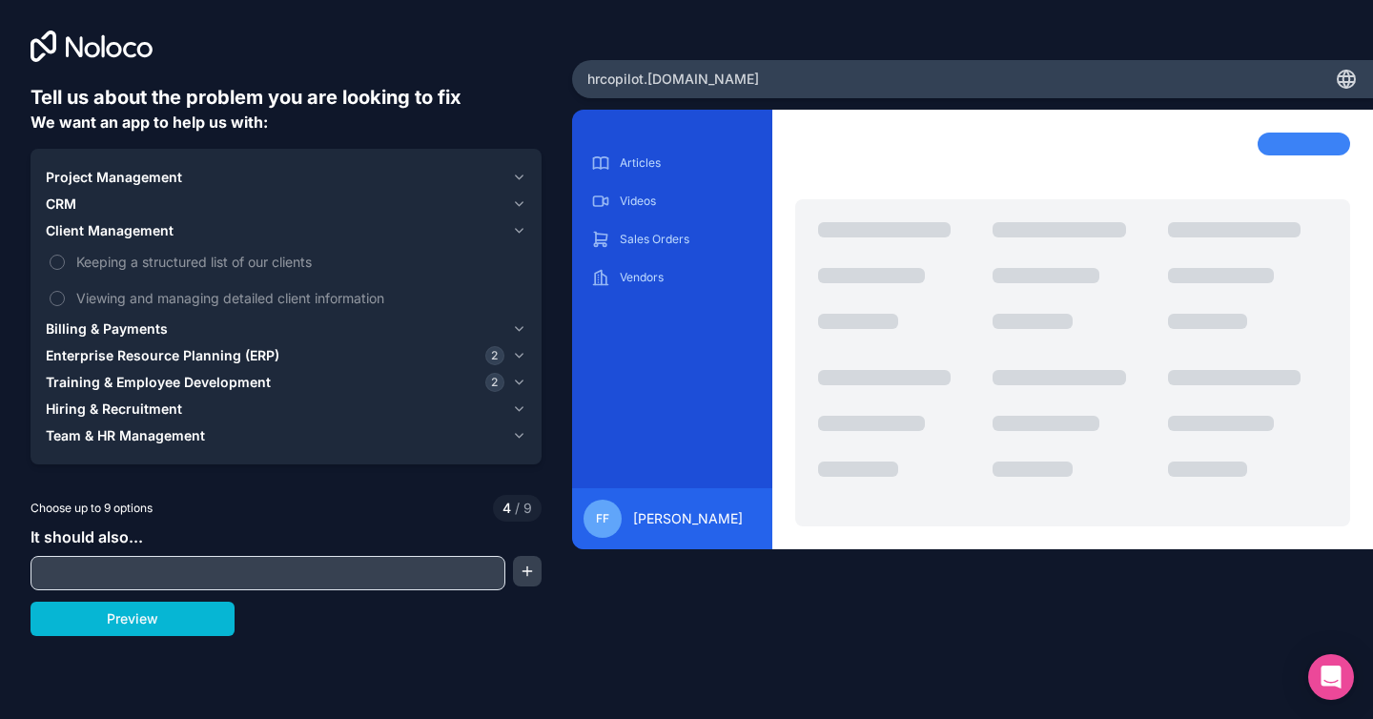
click at [101, 329] on span "Billing & Payments" at bounding box center [107, 328] width 122 height 19
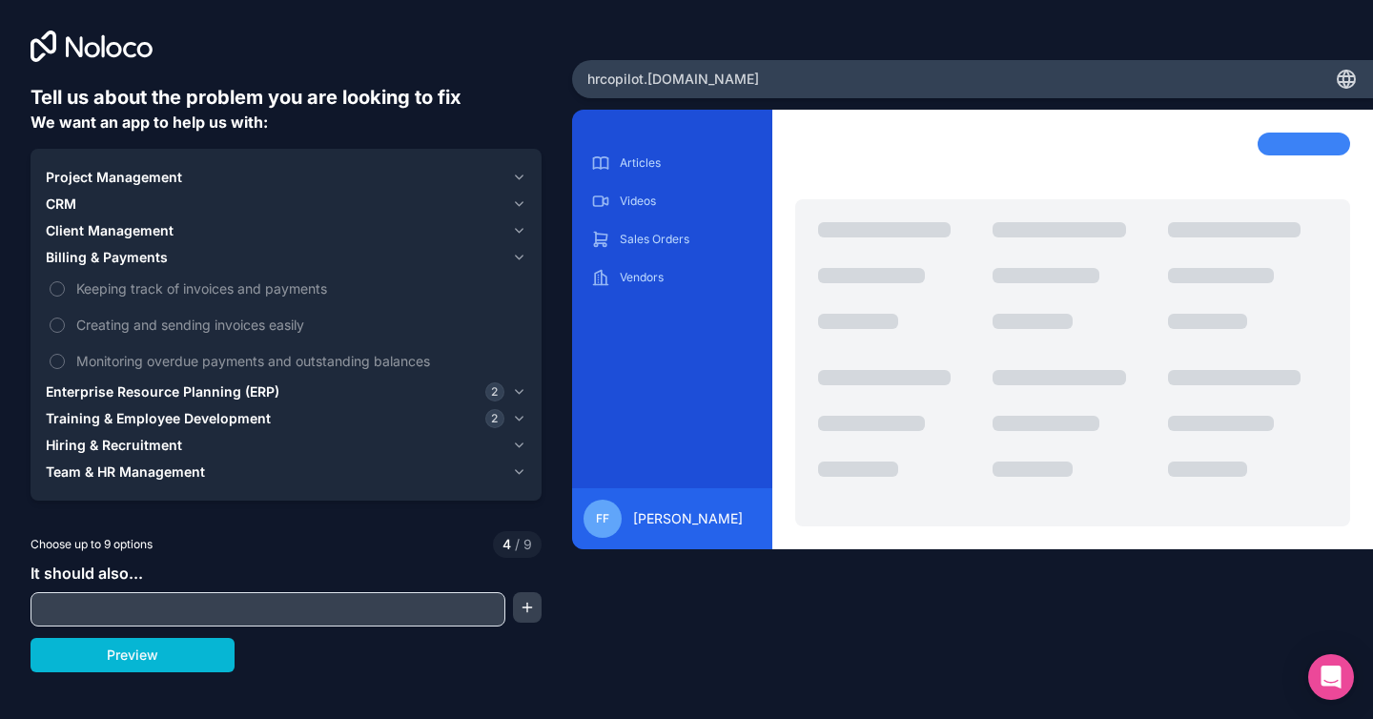
click at [87, 202] on div "CRM" at bounding box center [275, 203] width 459 height 19
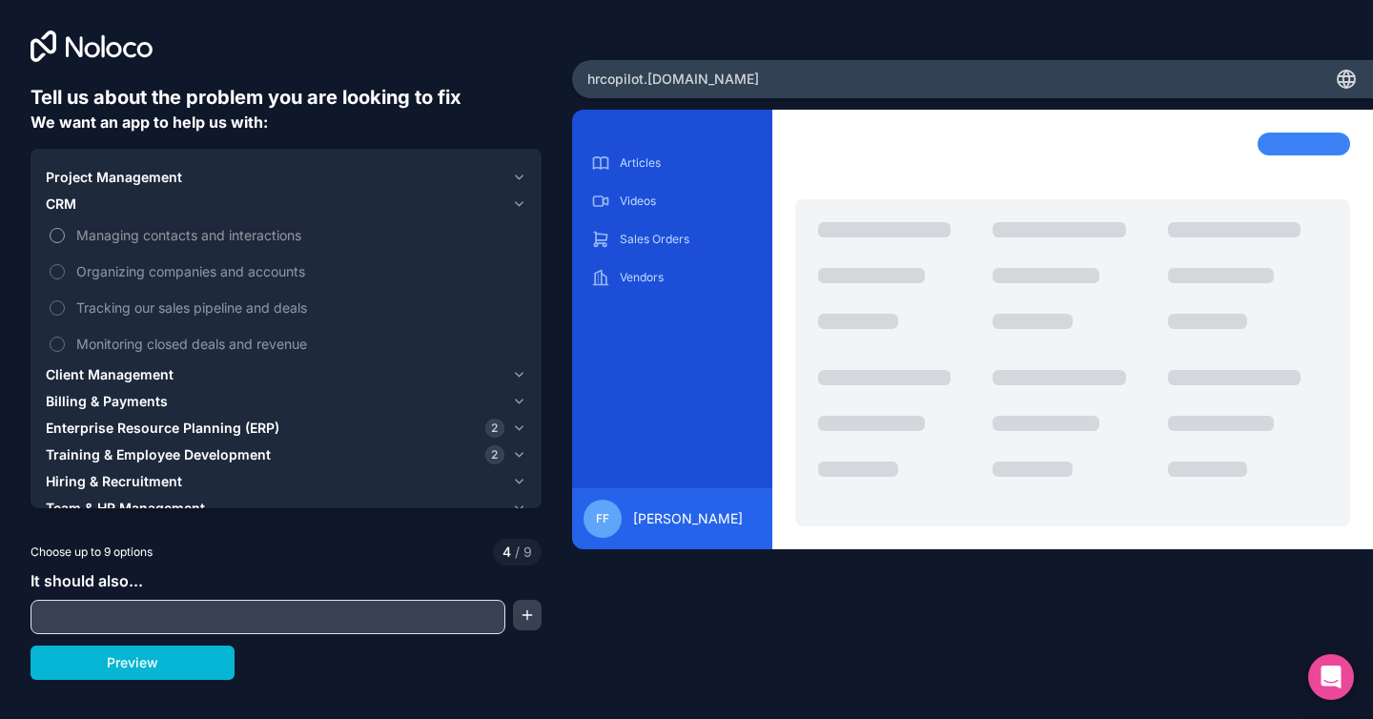
click at [87, 234] on span "Managing contacts and interactions" at bounding box center [299, 235] width 446 height 20
click at [65, 234] on button "Managing contacts and interactions" at bounding box center [57, 235] width 15 height 15
click at [99, 183] on span "Project Management" at bounding box center [114, 177] width 136 height 19
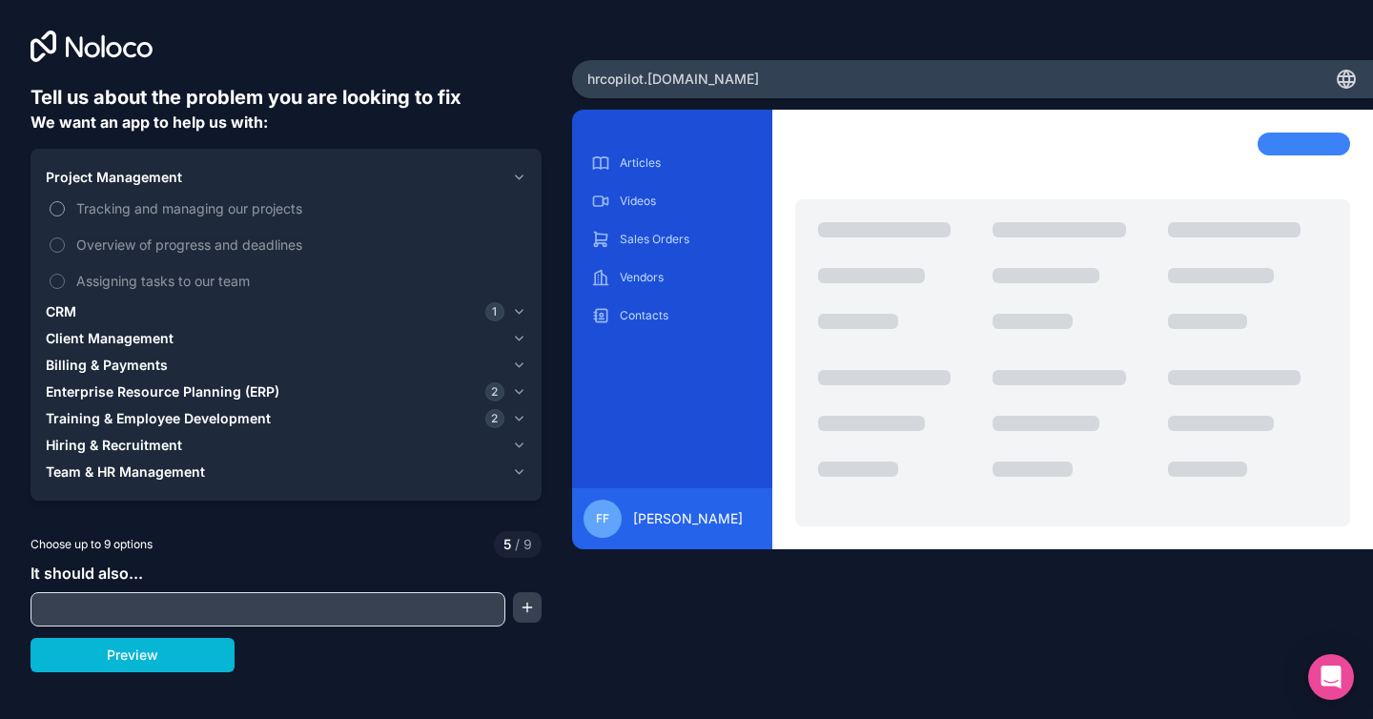
click at [88, 210] on span "Tracking and managing our projects" at bounding box center [299, 208] width 446 height 20
click at [65, 210] on button "Tracking and managing our projects" at bounding box center [57, 208] width 15 height 15
click at [107, 276] on span "Assigning tasks to our team" at bounding box center [299, 281] width 446 height 20
click at [65, 276] on button "Assigning tasks to our team" at bounding box center [57, 281] width 15 height 15
click at [133, 244] on span "Overview of progress and deadlines" at bounding box center [299, 245] width 446 height 20
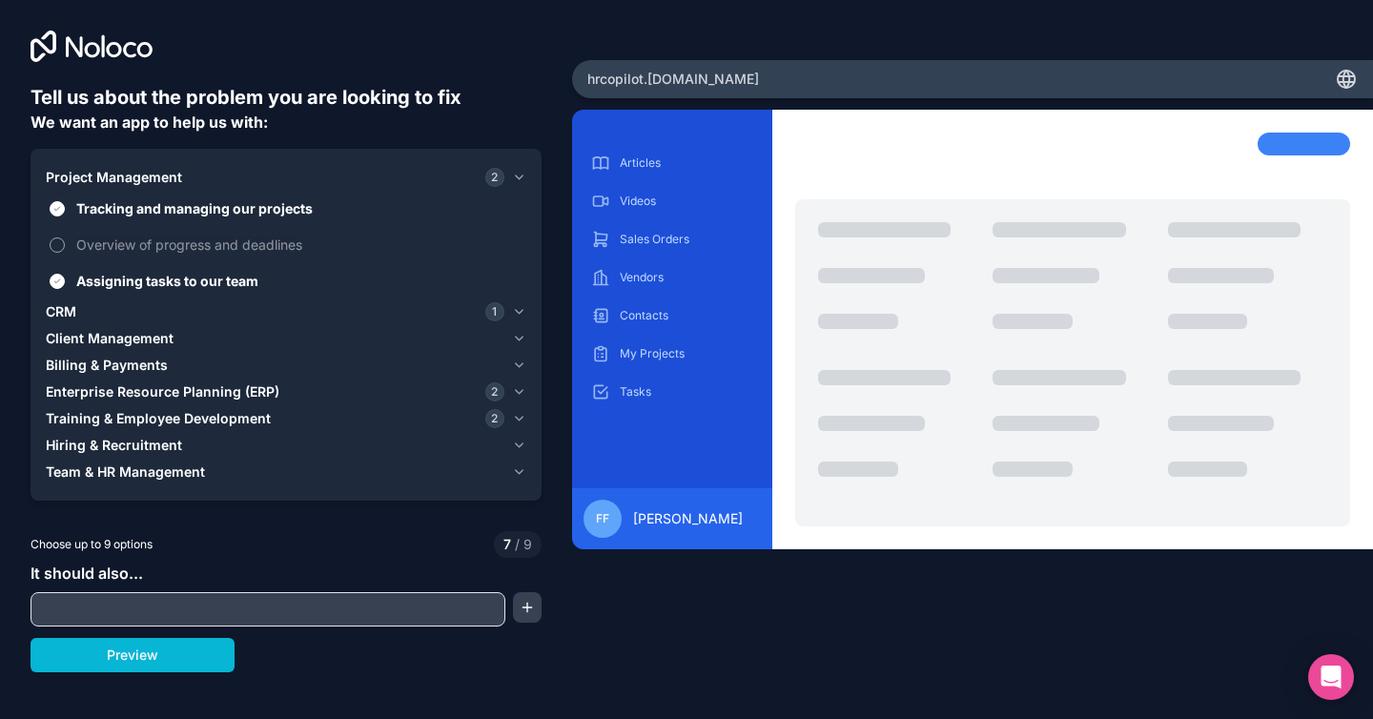
click at [65, 244] on button "Overview of progress and deadlines" at bounding box center [57, 244] width 15 height 15
click at [219, 617] on input "text" at bounding box center [267, 609] width 465 height 27
type input "*"
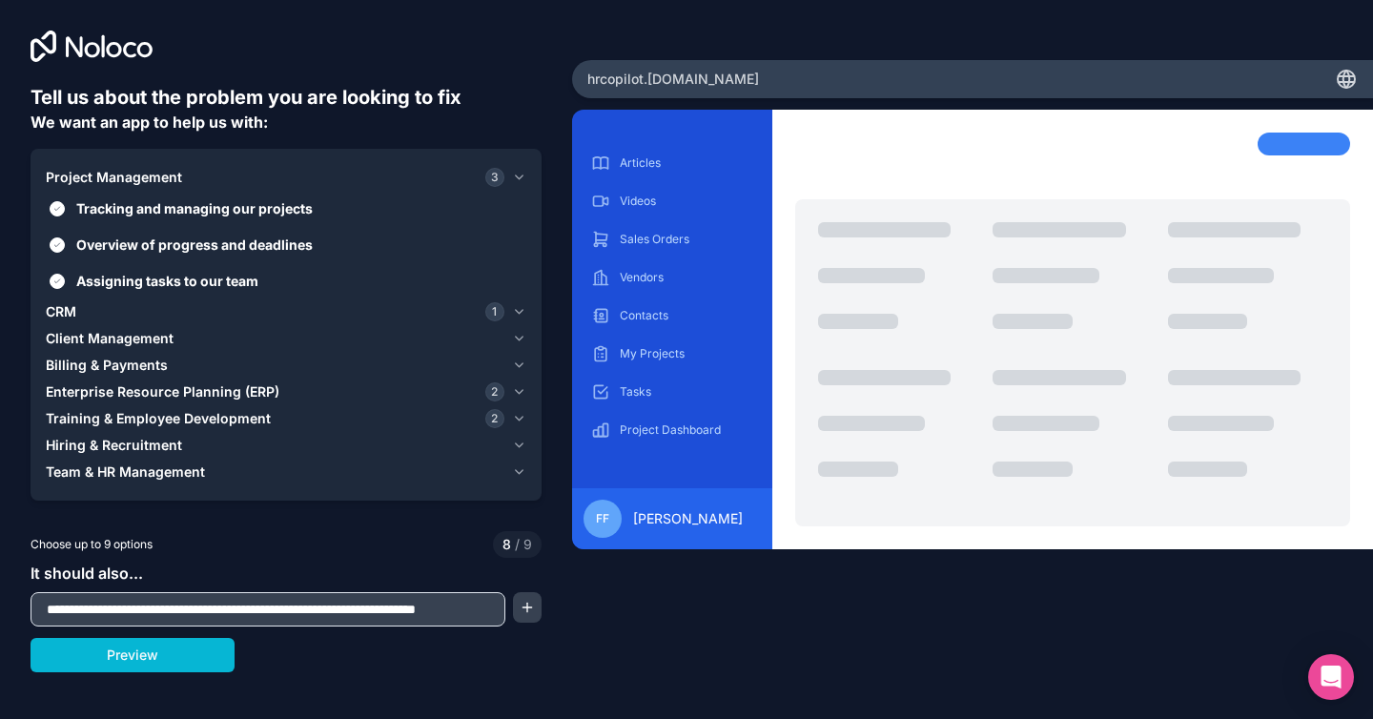
scroll to position [0, 49]
type input "**********"
click at [99, 650] on button "Preview" at bounding box center [133, 655] width 204 height 34
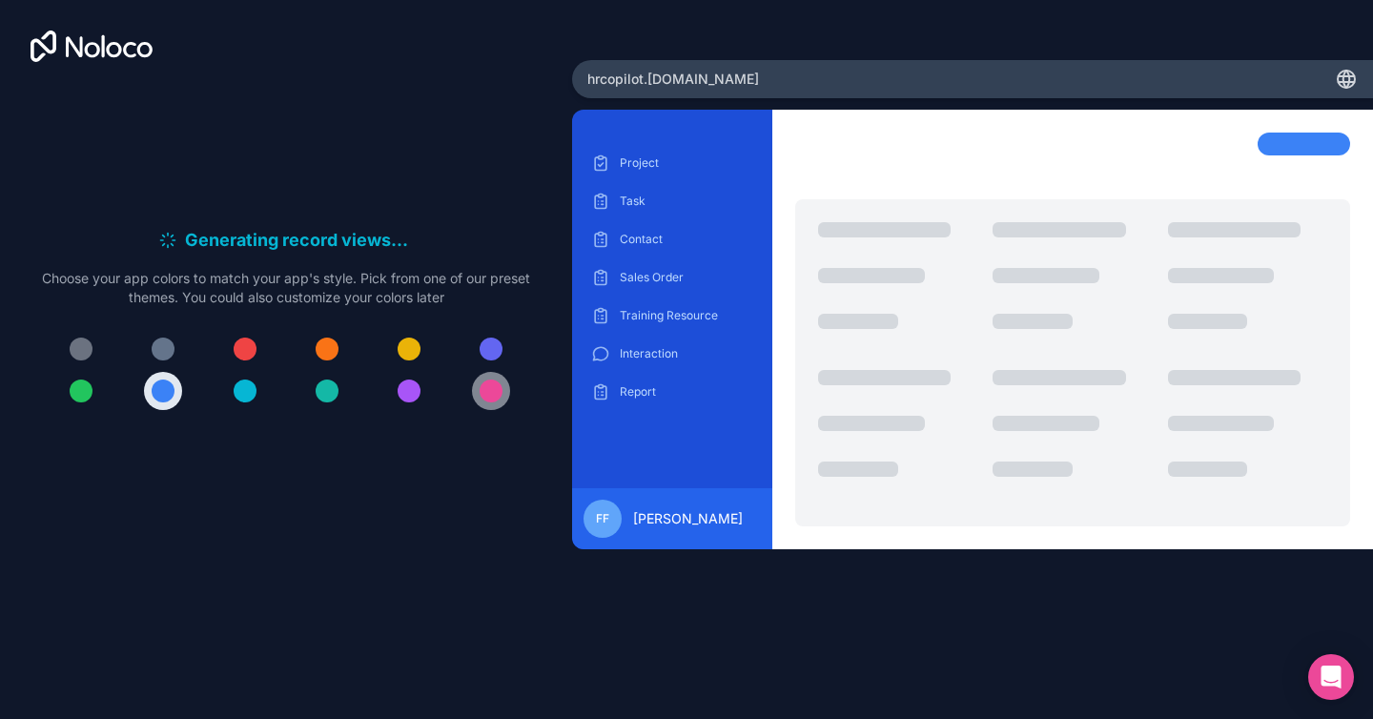
click at [485, 394] on div at bounding box center [491, 390] width 23 height 23
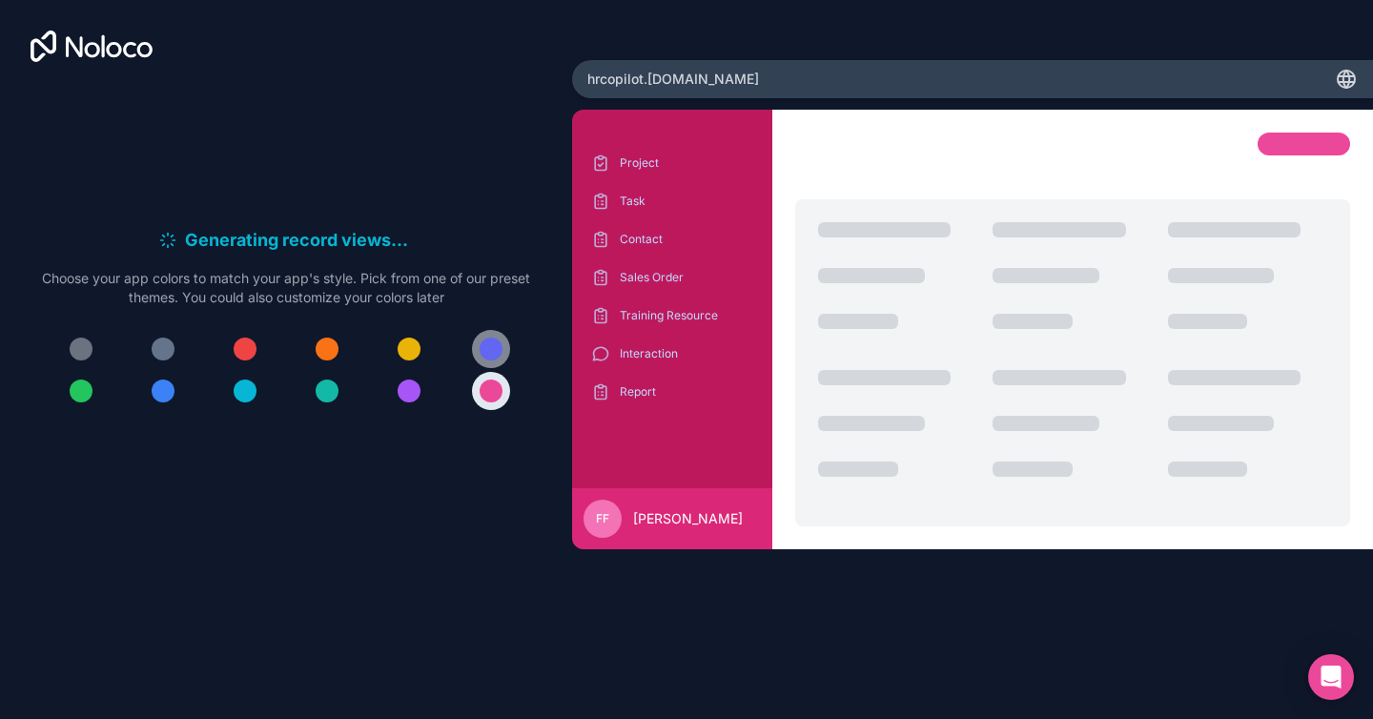
click at [491, 361] on button at bounding box center [491, 349] width 38 height 38
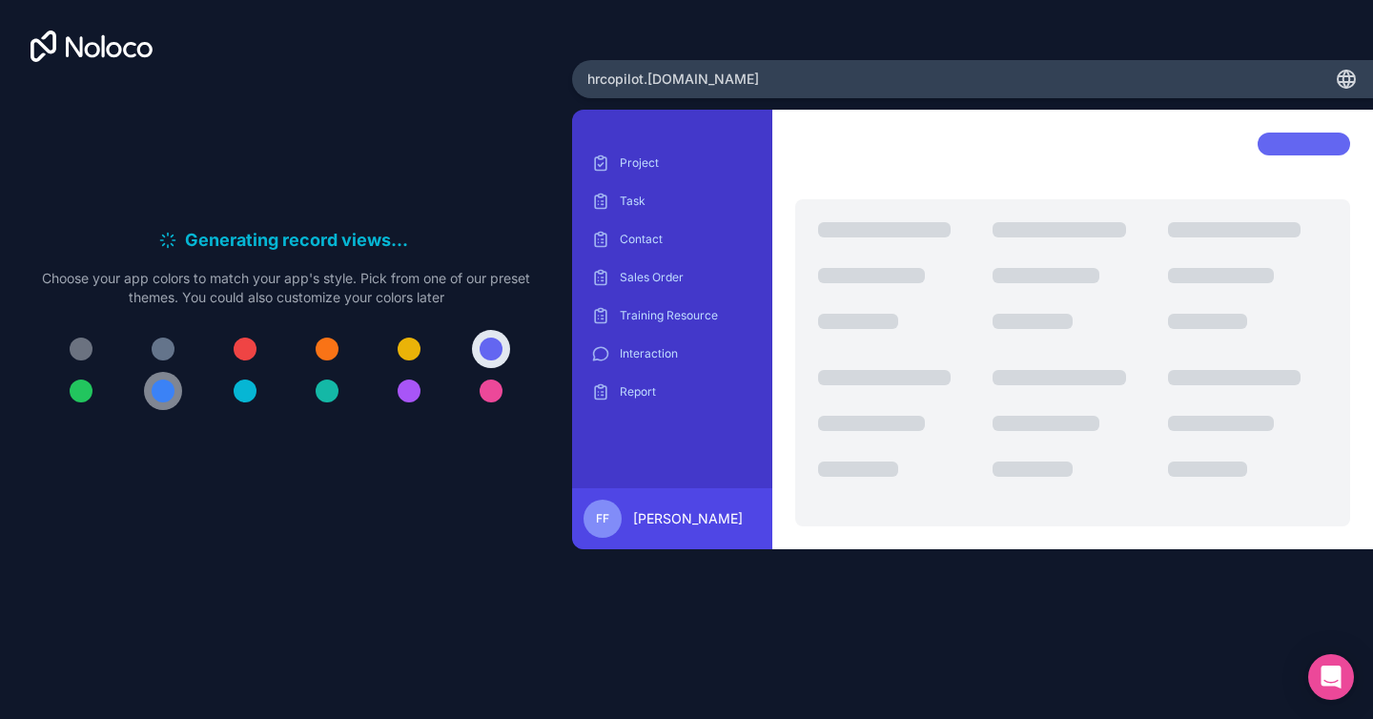
click at [160, 390] on div at bounding box center [163, 390] width 23 height 23
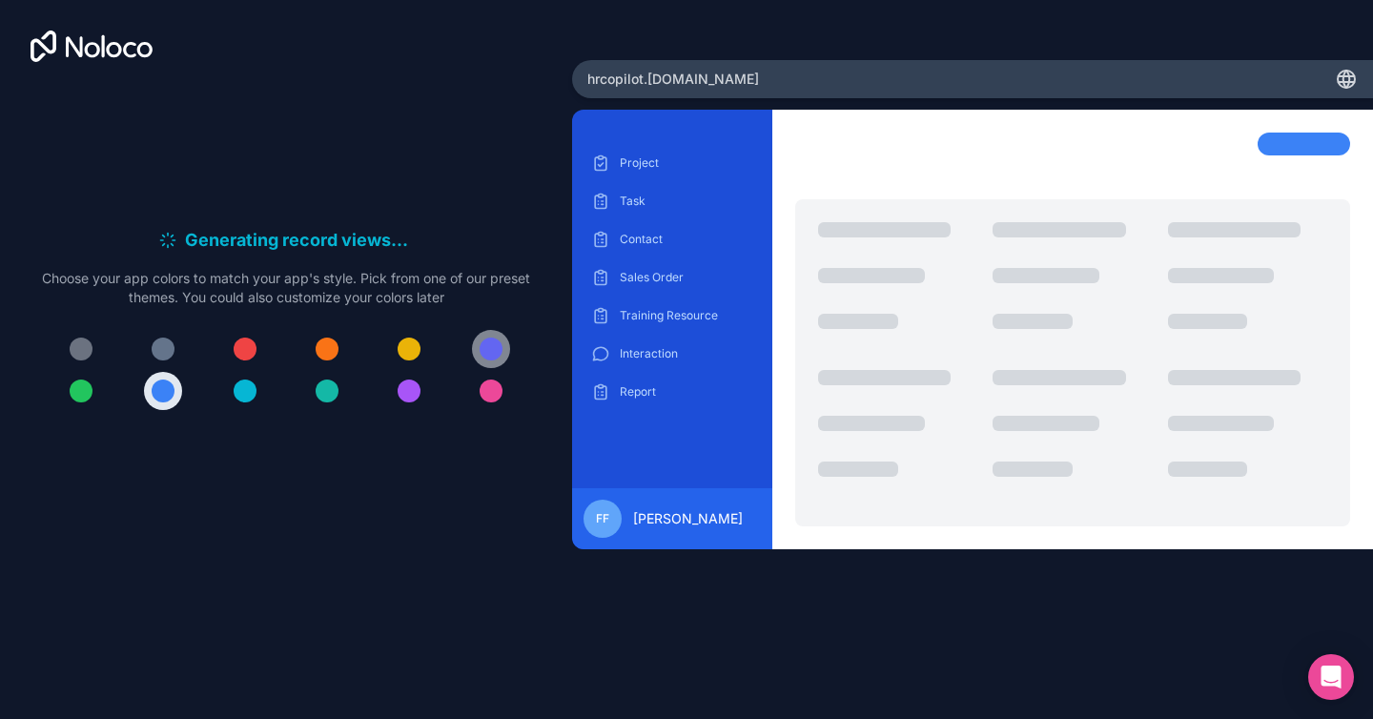
click at [481, 349] on div at bounding box center [491, 348] width 23 height 23
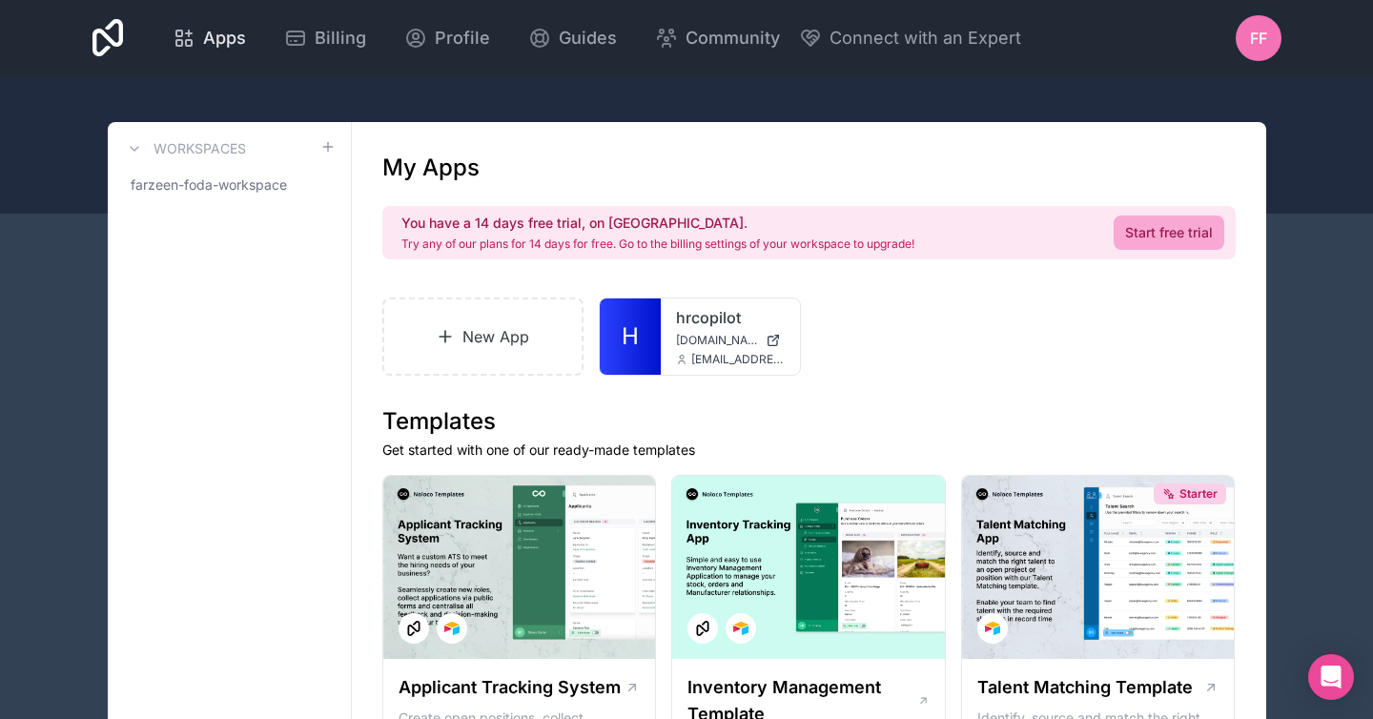
click at [190, 37] on icon at bounding box center [184, 38] width 23 height 23
click at [209, 188] on span "farzeen-foda-workspace" at bounding box center [209, 184] width 156 height 19
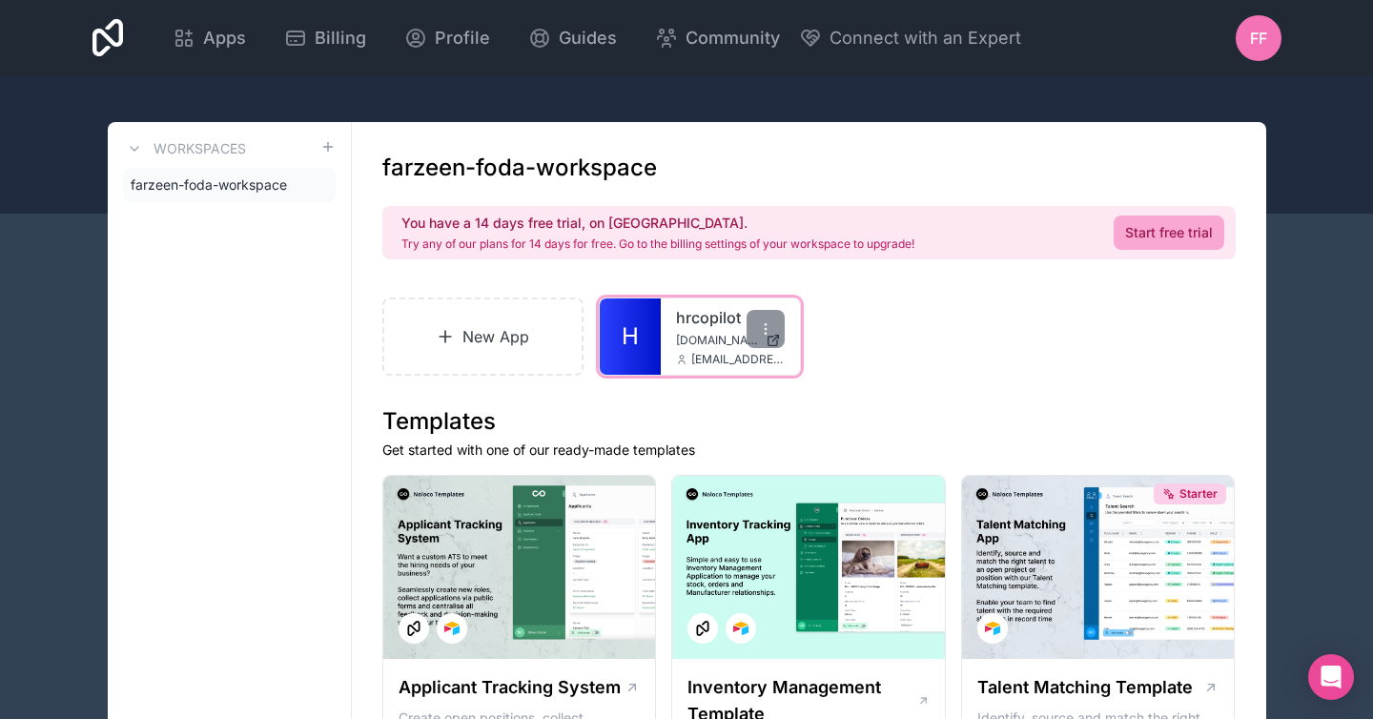
click at [724, 341] on span "[DOMAIN_NAME]" at bounding box center [717, 340] width 82 height 15
